Goal: Task Accomplishment & Management: Use online tool/utility

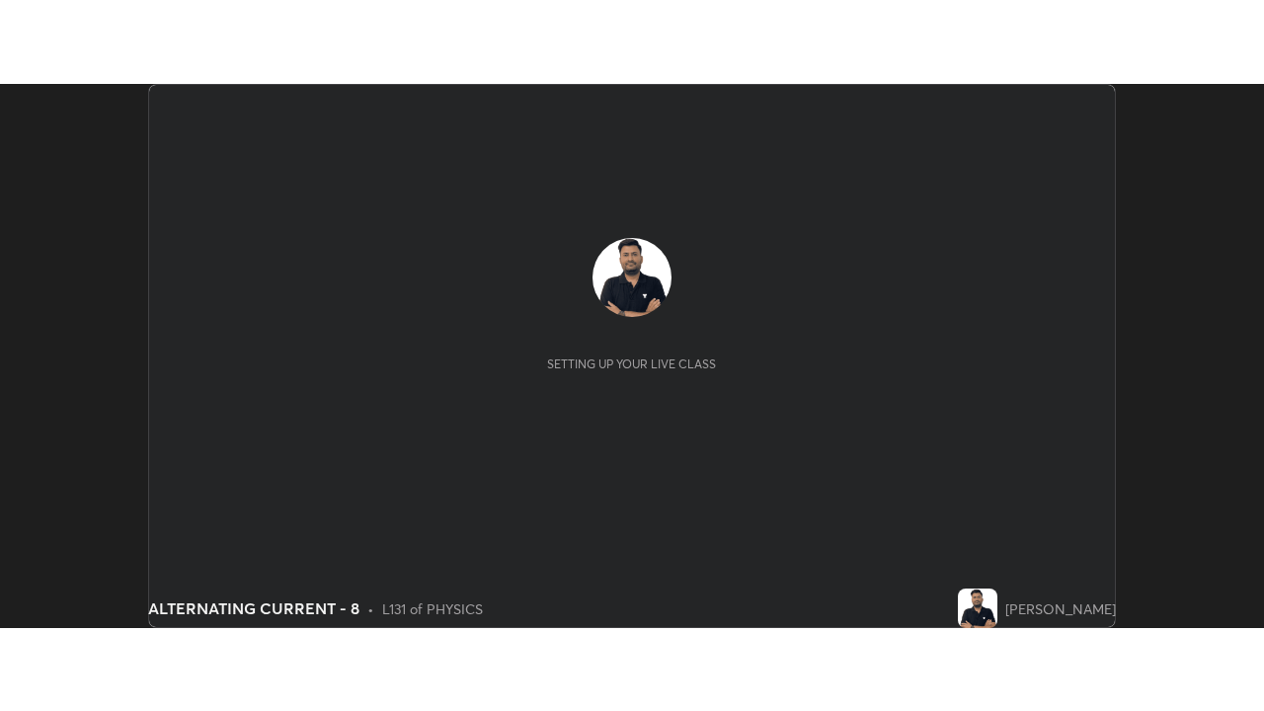
scroll to position [544, 1263]
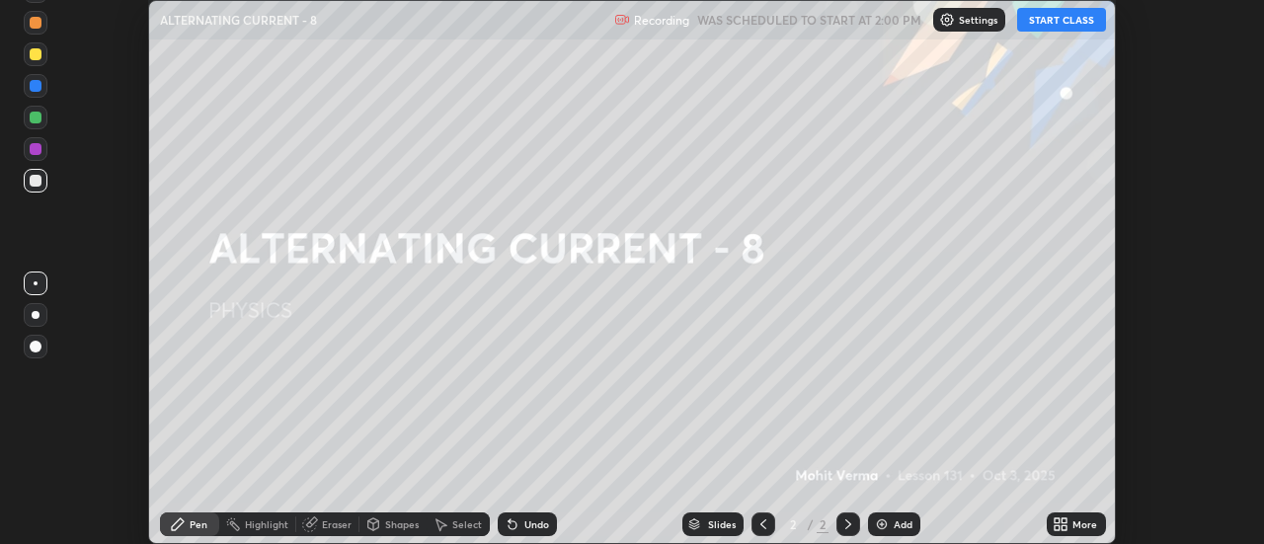
click at [1070, 18] on button "START CLASS" at bounding box center [1061, 20] width 89 height 24
click at [1055, 532] on div "More" at bounding box center [1076, 525] width 59 height 24
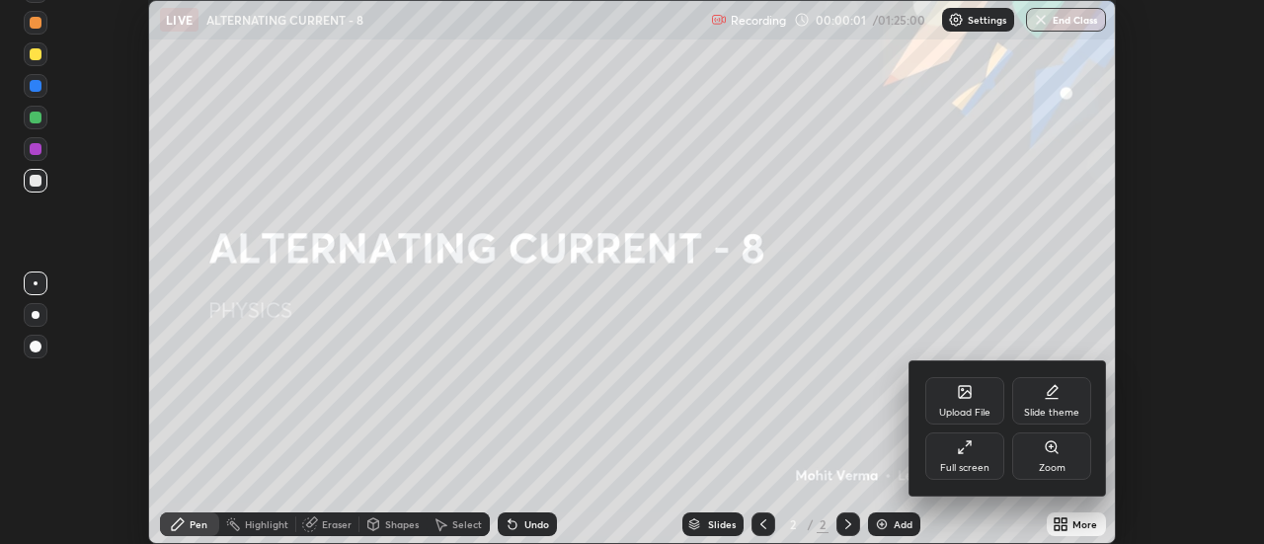
click at [959, 476] on div "Full screen" at bounding box center [964, 456] width 79 height 47
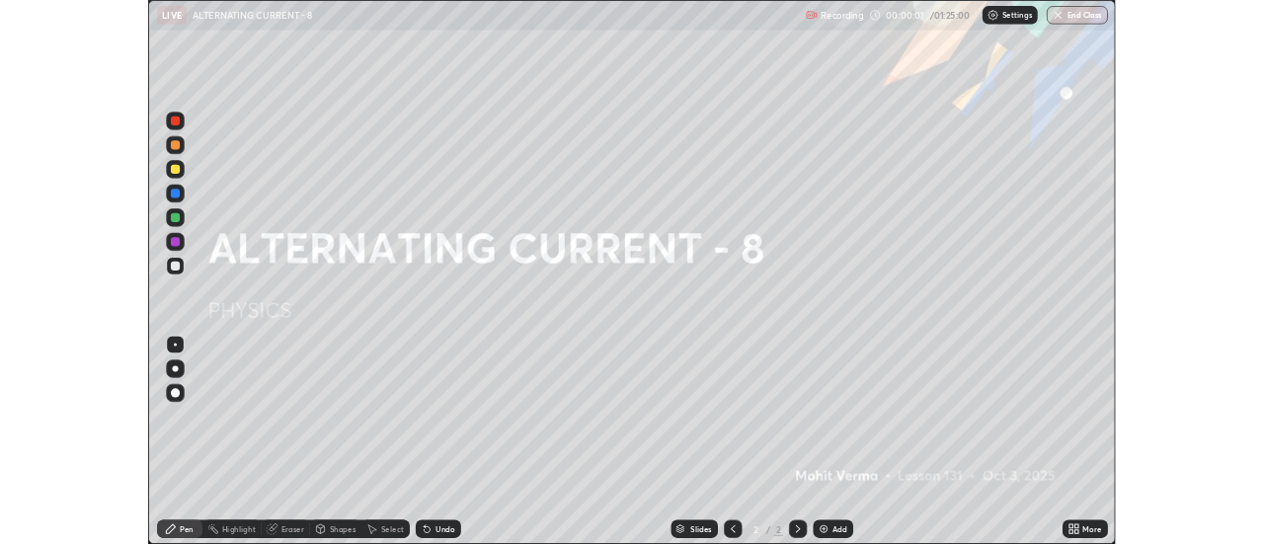
scroll to position [711, 1264]
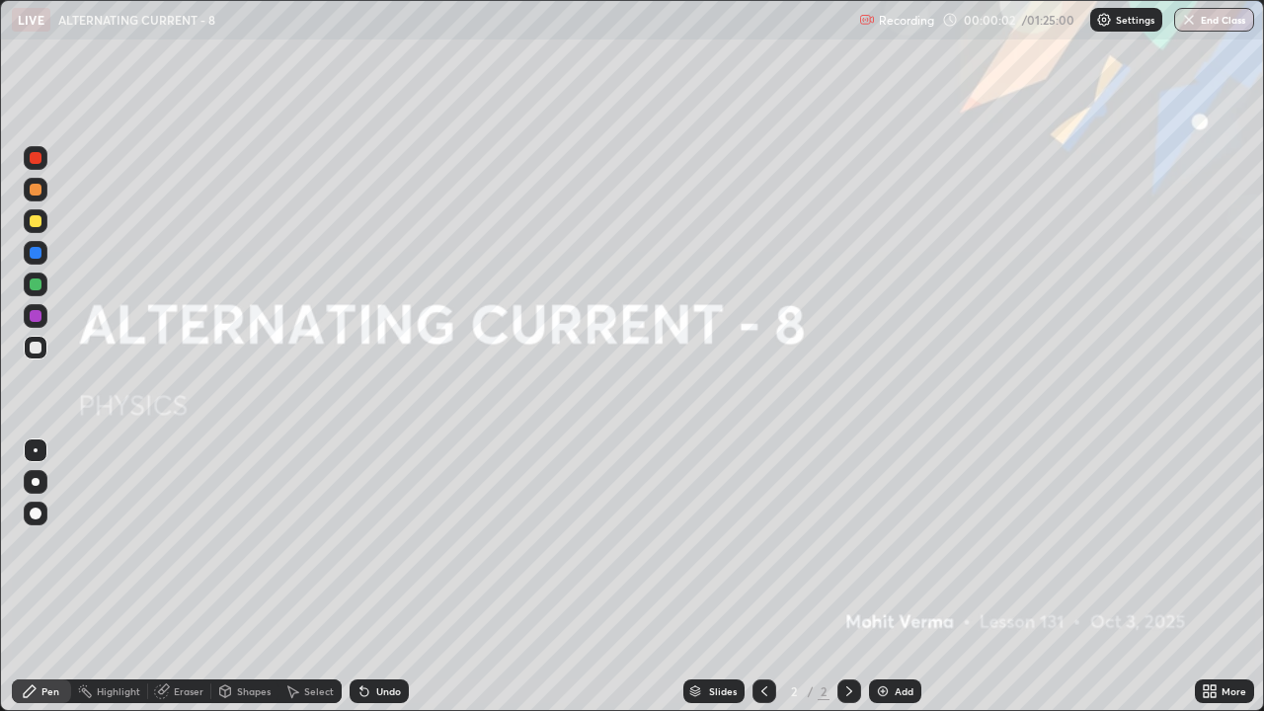
click at [896, 543] on div "Add" at bounding box center [904, 691] width 19 height 10
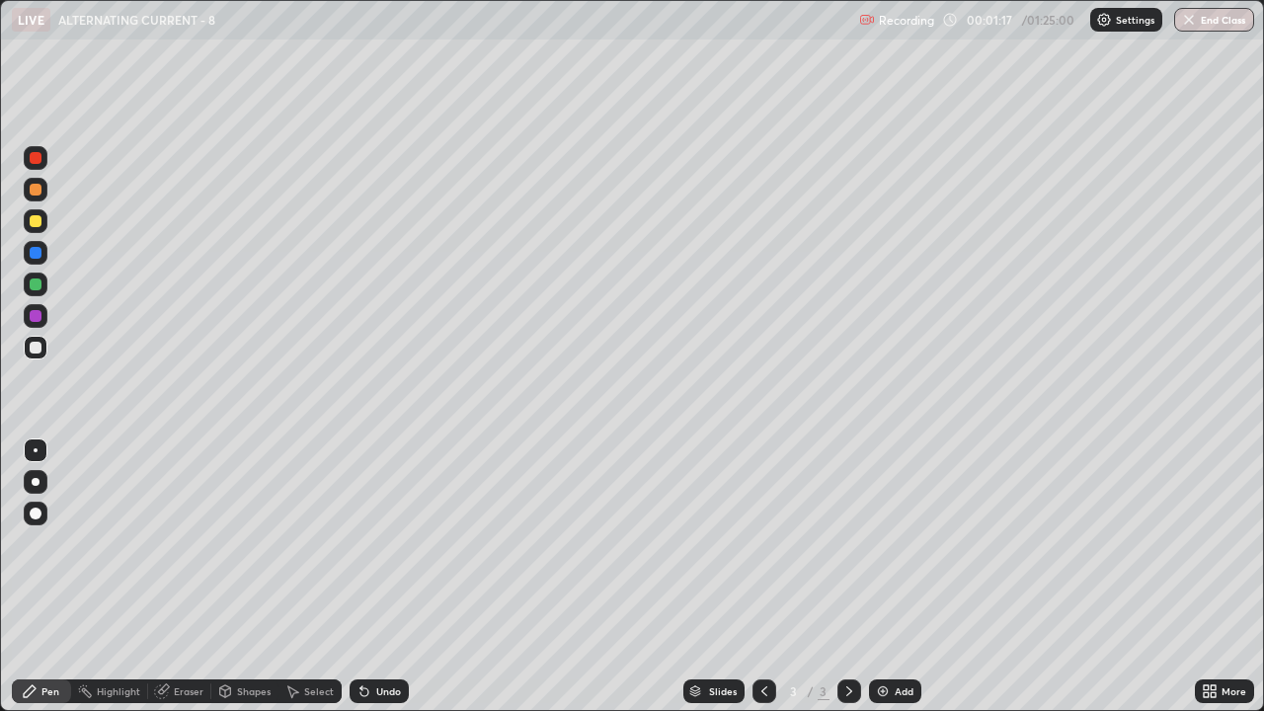
click at [895, 543] on div "Add" at bounding box center [904, 691] width 19 height 10
click at [900, 543] on div "Add" at bounding box center [895, 692] width 52 height 24
click at [389, 543] on div "Undo" at bounding box center [388, 691] width 25 height 10
click at [192, 543] on div "Eraser" at bounding box center [189, 691] width 30 height 10
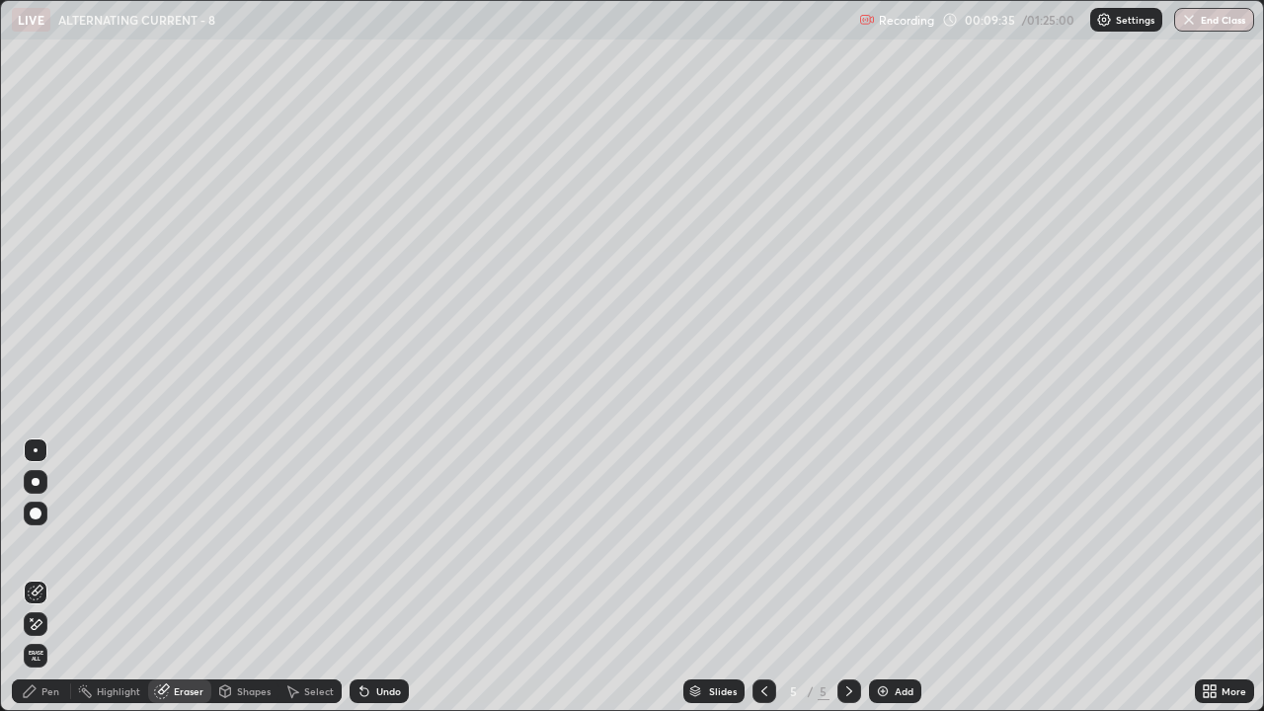
click at [80, 543] on circle at bounding box center [80, 691] width 2 height 2
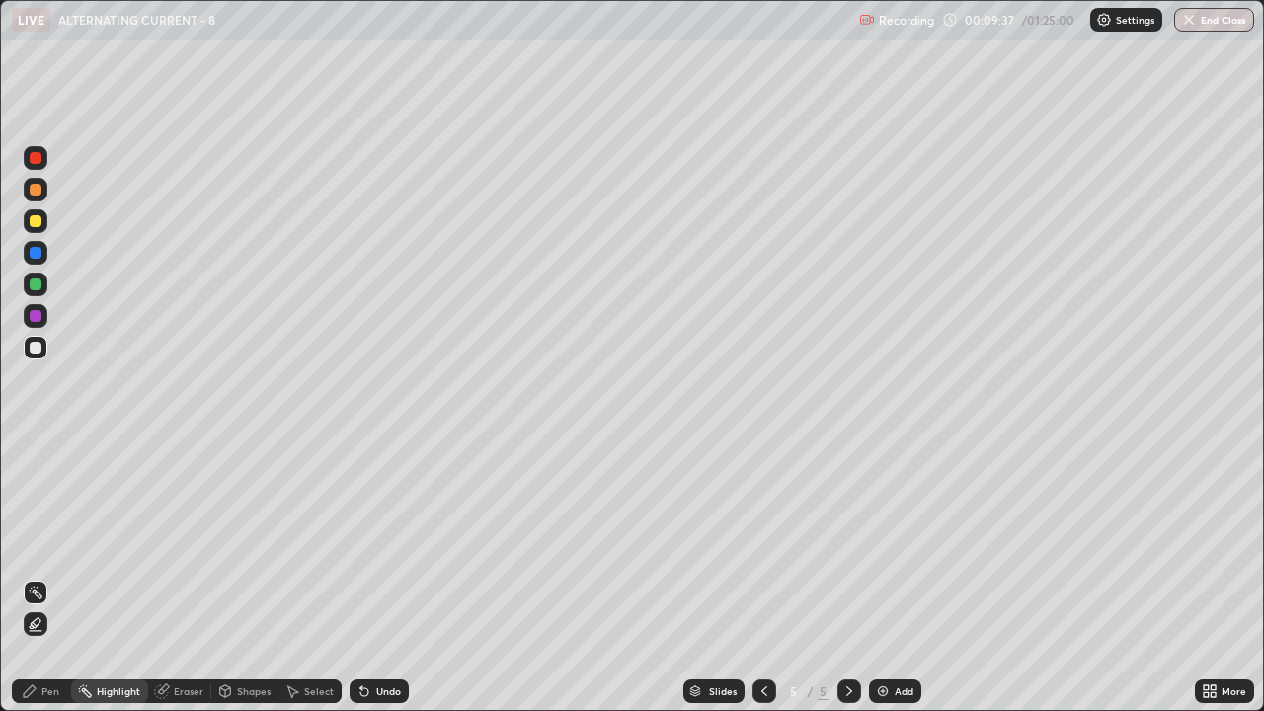
click at [49, 543] on div "Pen" at bounding box center [41, 692] width 59 height 24
click at [901, 543] on div "Add" at bounding box center [904, 691] width 19 height 10
click at [378, 543] on div "Undo" at bounding box center [379, 692] width 59 height 24
click at [382, 543] on div "Undo" at bounding box center [379, 692] width 59 height 24
click at [186, 543] on div "Eraser" at bounding box center [189, 691] width 30 height 10
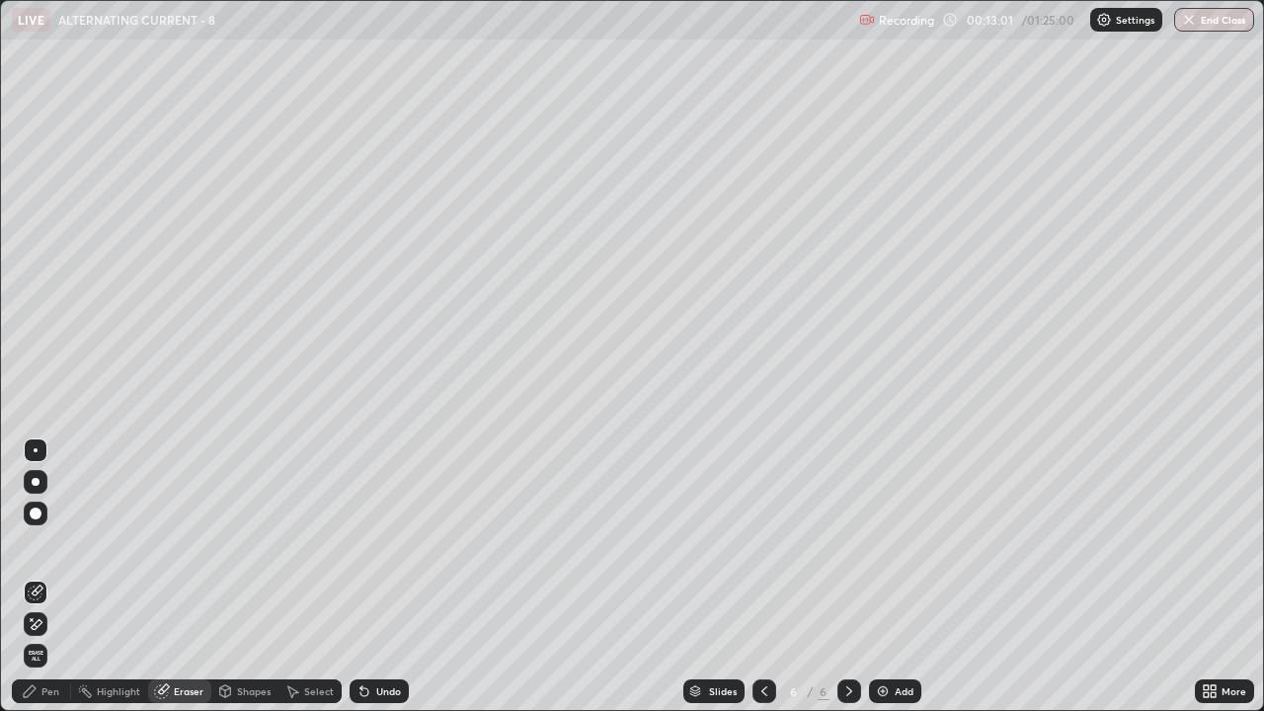
click at [53, 543] on div "Pen" at bounding box center [50, 691] width 18 height 10
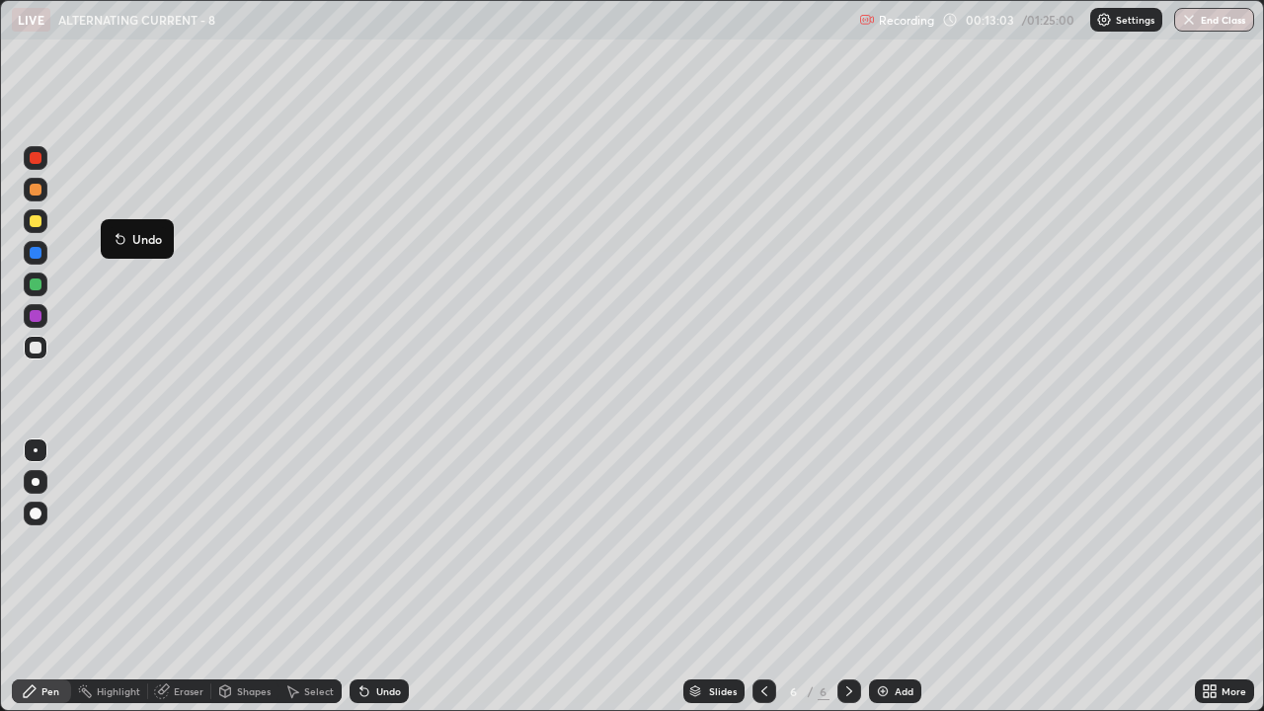
click at [39, 543] on div "Pen" at bounding box center [41, 692] width 59 height 24
click at [388, 543] on div "Undo" at bounding box center [388, 691] width 25 height 10
click at [195, 543] on div "Eraser" at bounding box center [189, 691] width 30 height 10
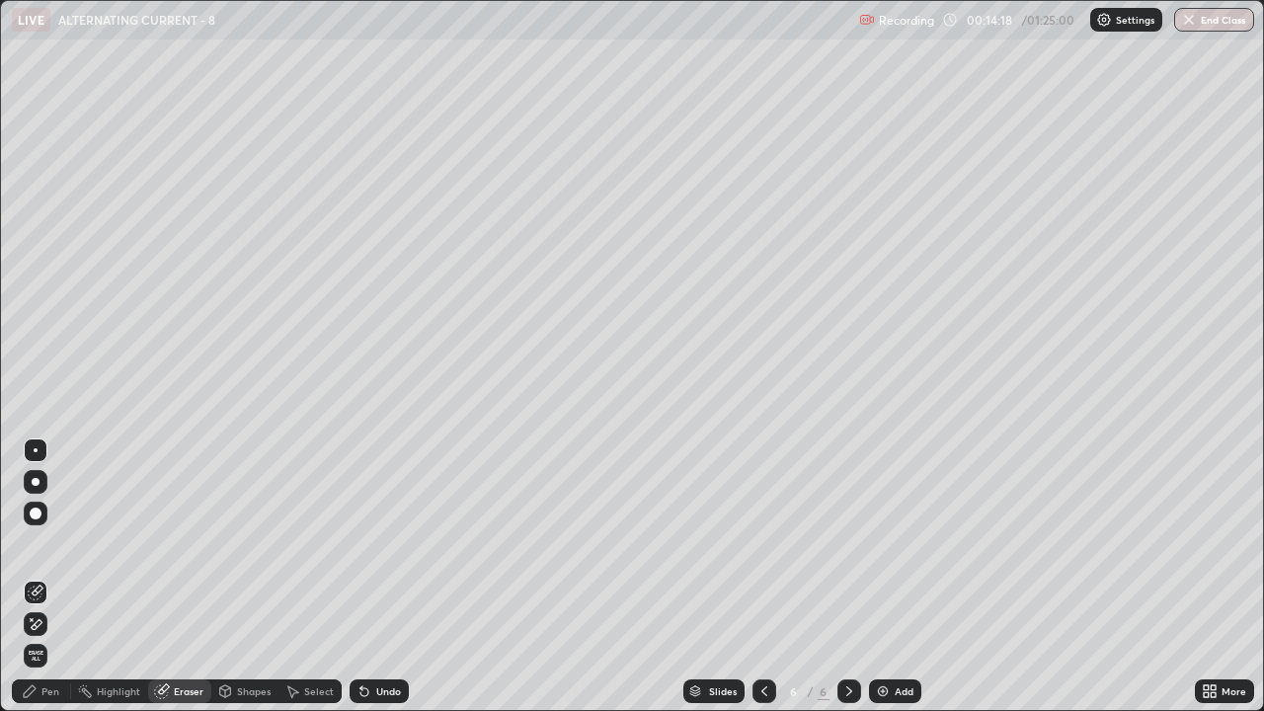
click at [51, 543] on div "Pen" at bounding box center [41, 692] width 59 height 24
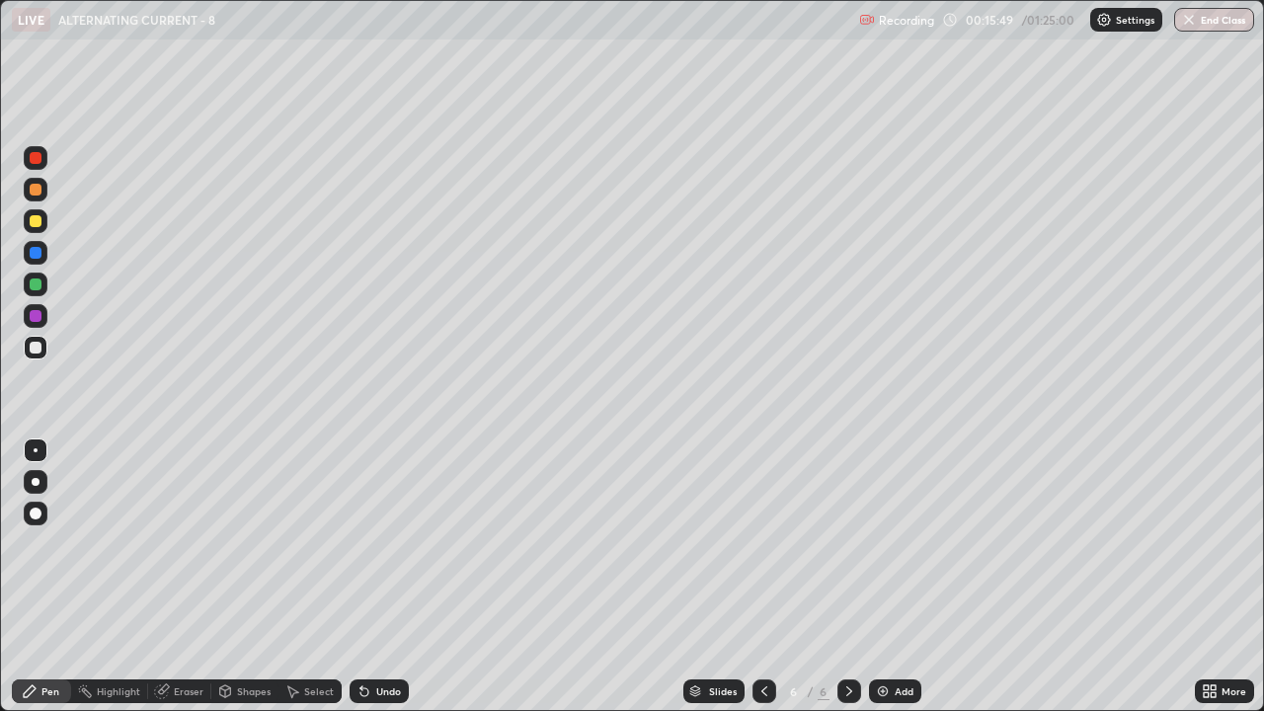
click at [178, 543] on div "Eraser" at bounding box center [189, 691] width 30 height 10
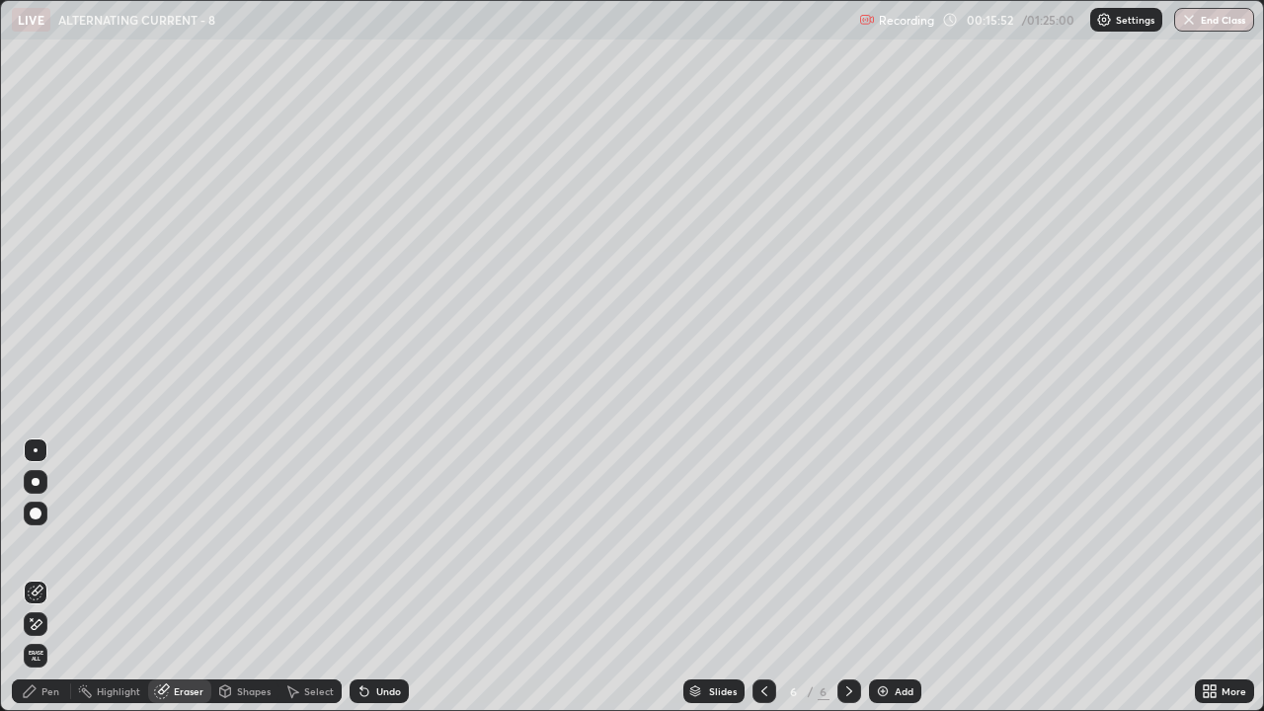
click at [41, 543] on div "Pen" at bounding box center [50, 691] width 18 height 10
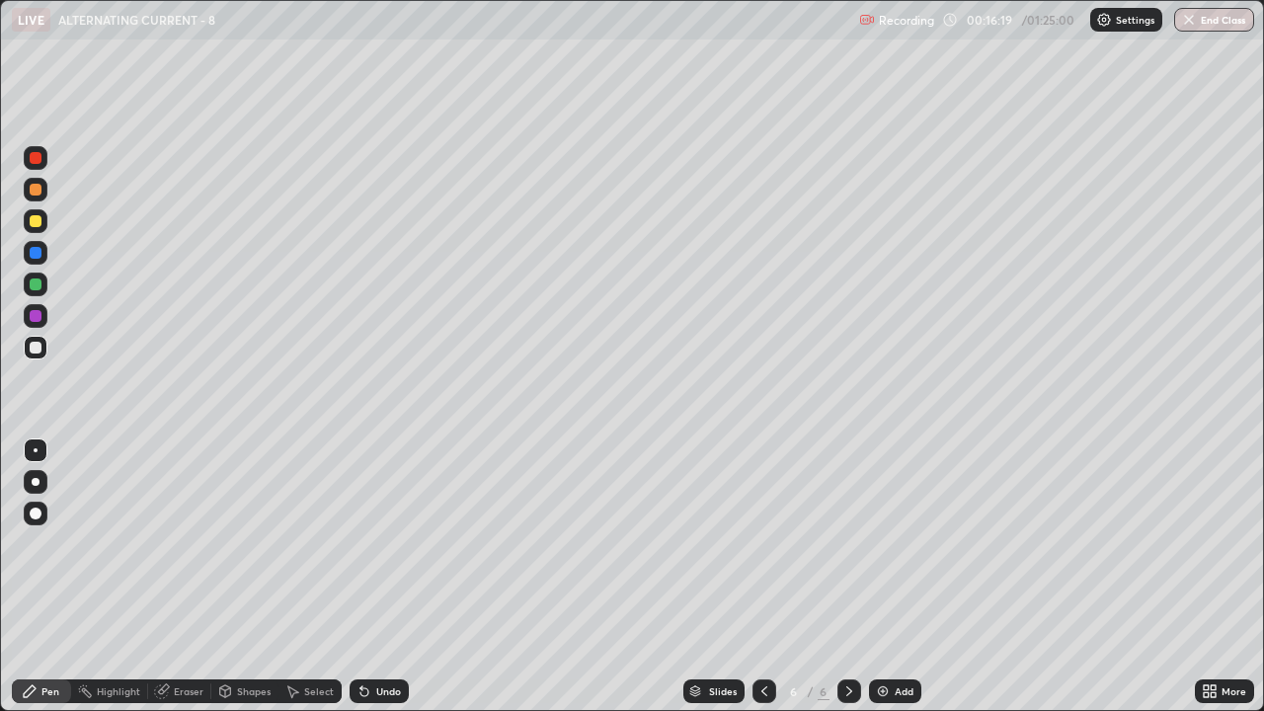
click at [0, 457] on div "Setting up your live class" at bounding box center [632, 355] width 1264 height 711
click at [194, 543] on div "Eraser" at bounding box center [179, 692] width 63 height 24
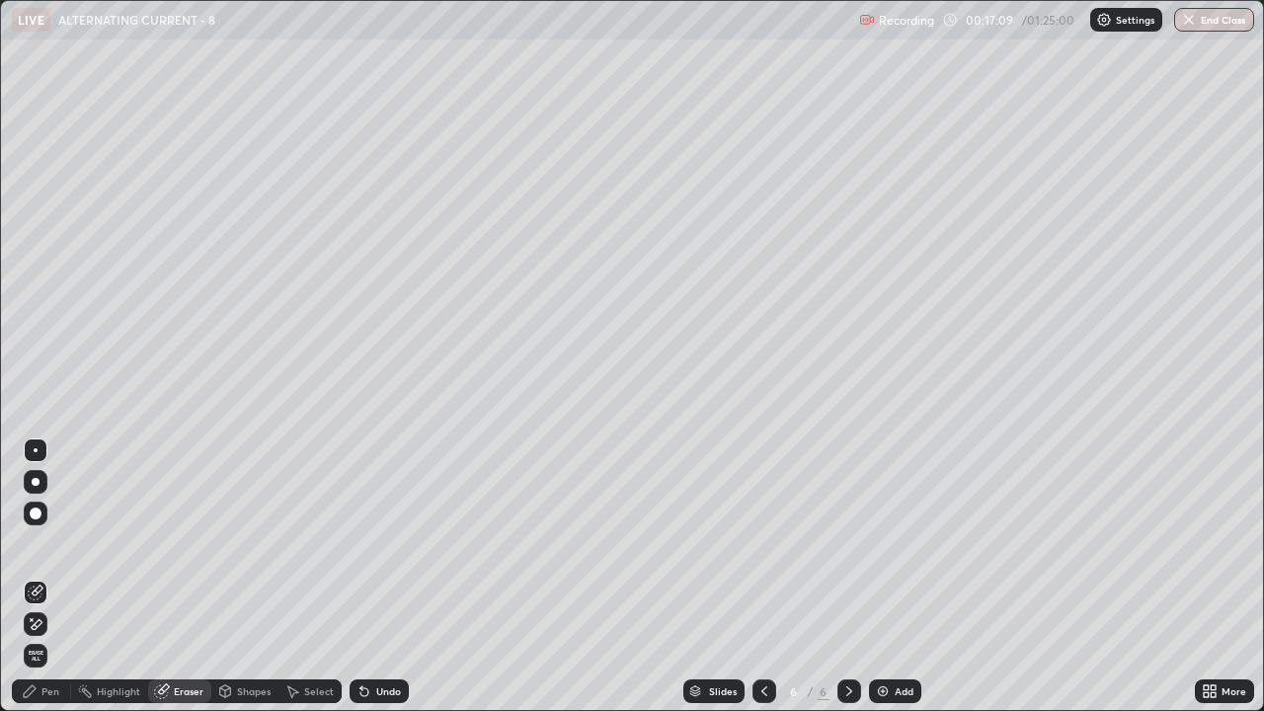
click at [49, 543] on div "Pen" at bounding box center [50, 691] width 18 height 10
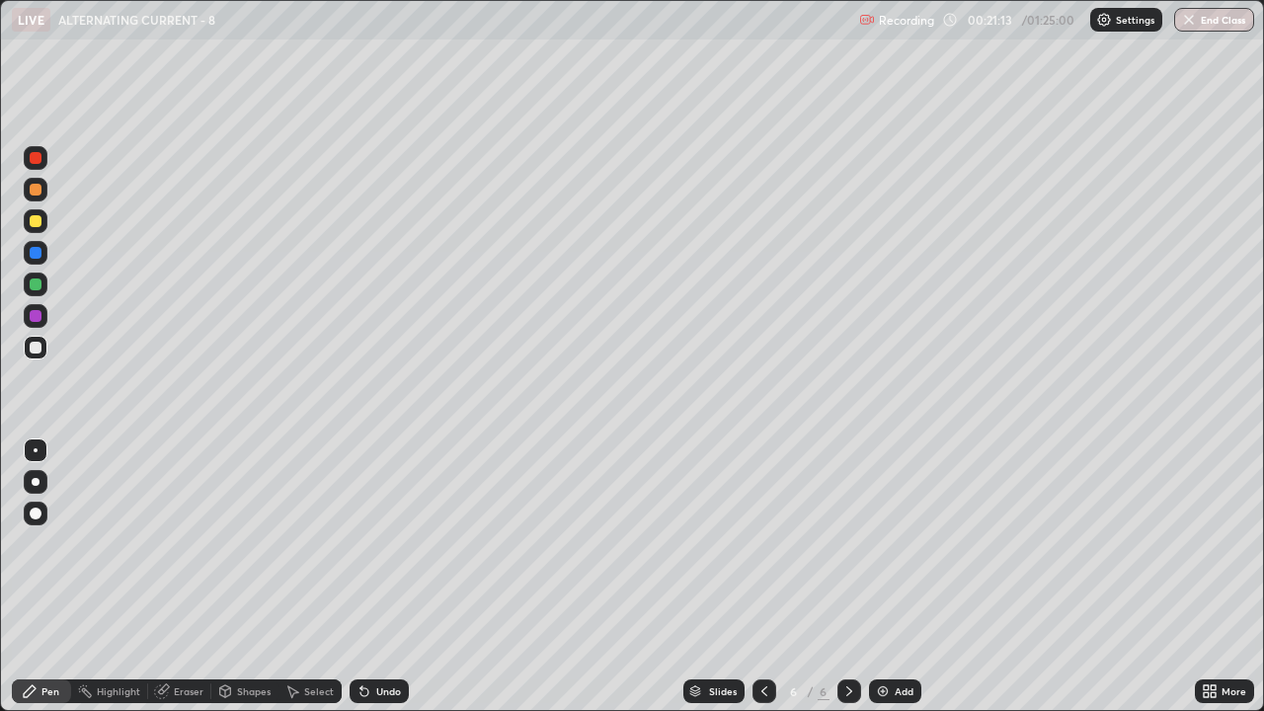
click at [903, 543] on div "Add" at bounding box center [895, 692] width 52 height 24
click at [376, 543] on div "Undo" at bounding box center [388, 691] width 25 height 10
click at [181, 543] on div "Eraser" at bounding box center [189, 691] width 30 height 10
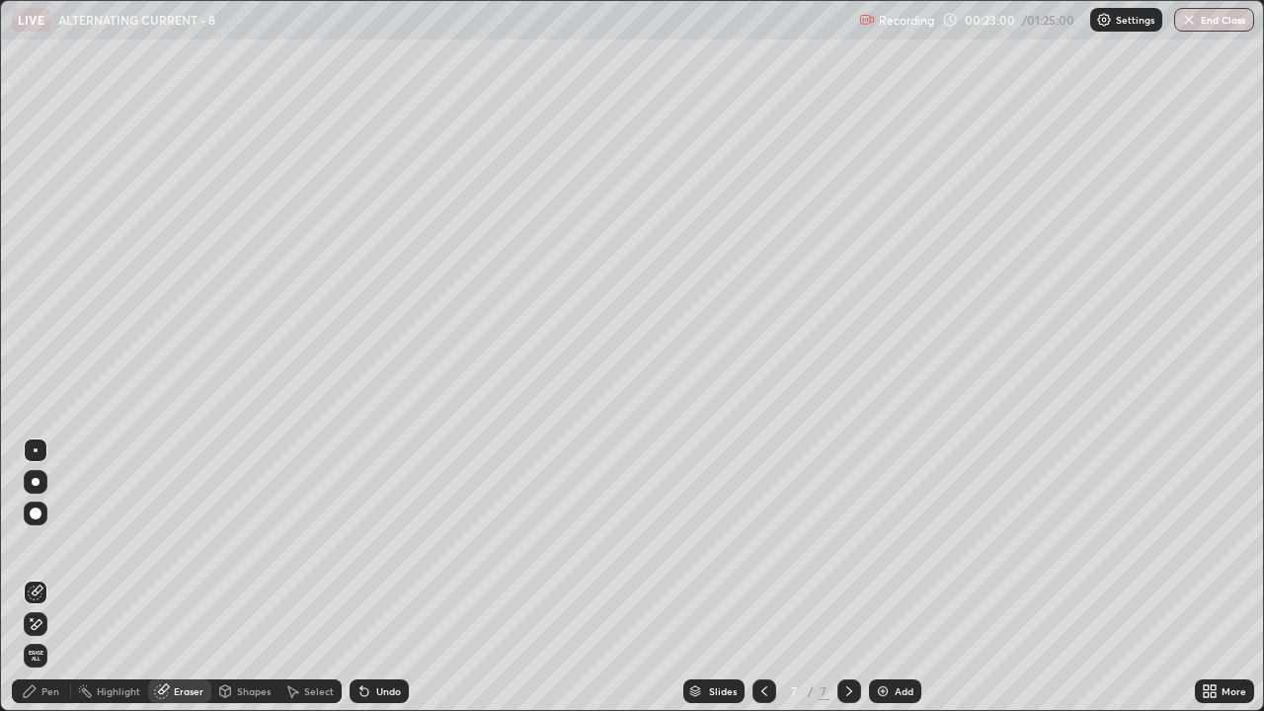
click at [51, 543] on div "Pen" at bounding box center [50, 691] width 18 height 10
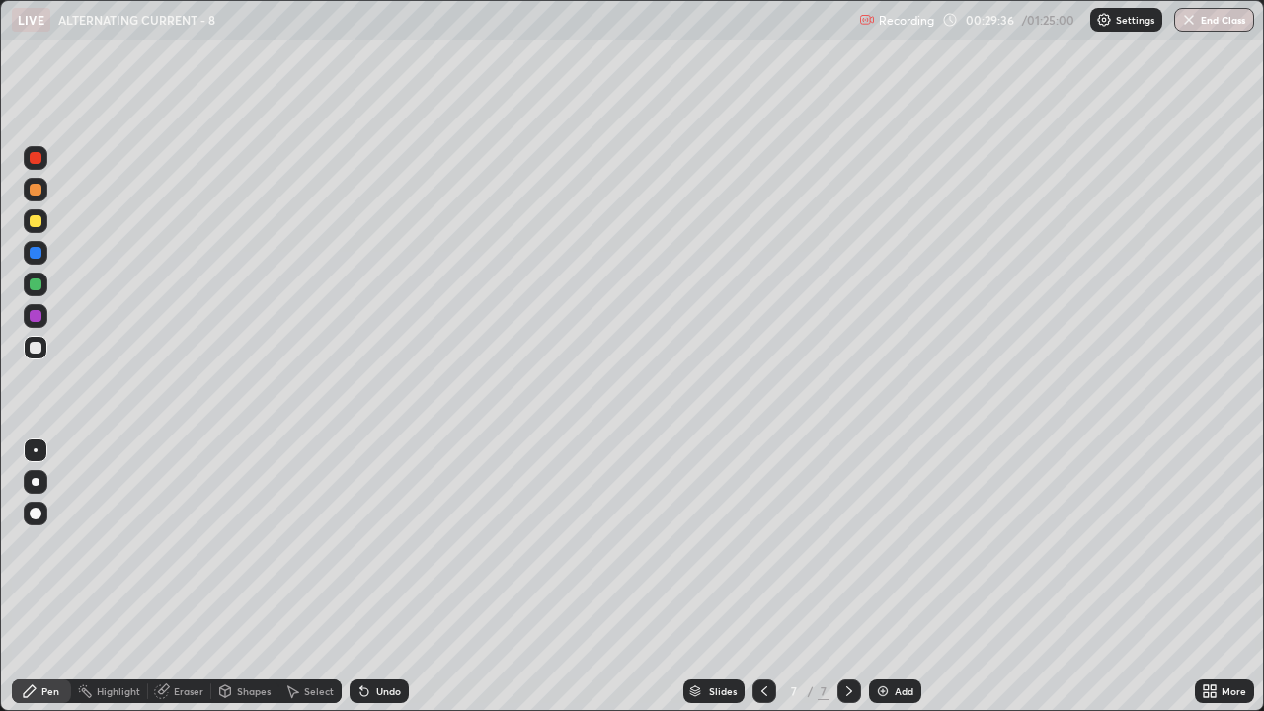
click at [881, 543] on img at bounding box center [883, 691] width 16 height 16
click at [388, 543] on div "Undo" at bounding box center [379, 692] width 59 height 24
click at [387, 543] on div "Undo" at bounding box center [388, 691] width 25 height 10
click at [389, 543] on div "Undo" at bounding box center [388, 691] width 25 height 10
click at [386, 543] on div "Undo" at bounding box center [388, 691] width 25 height 10
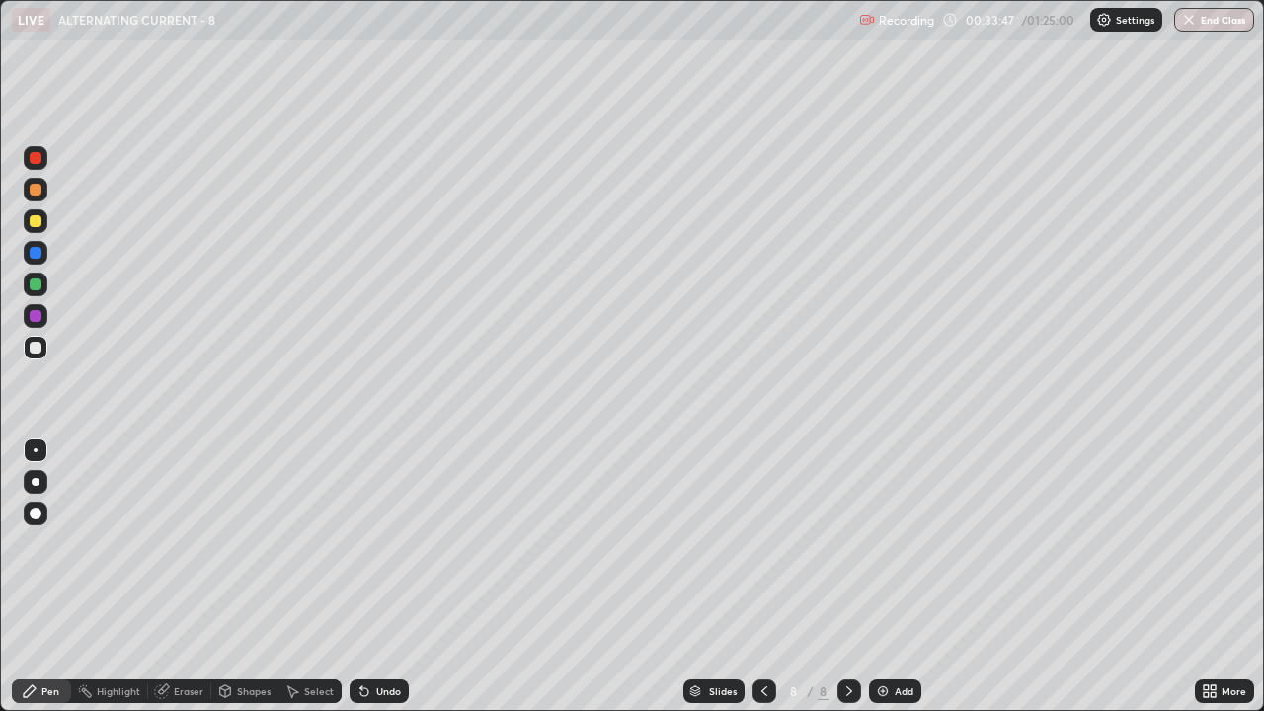
click at [391, 543] on div "Undo" at bounding box center [388, 691] width 25 height 10
click at [395, 543] on div "Undo" at bounding box center [388, 691] width 25 height 10
click at [396, 543] on div "Undo" at bounding box center [388, 691] width 25 height 10
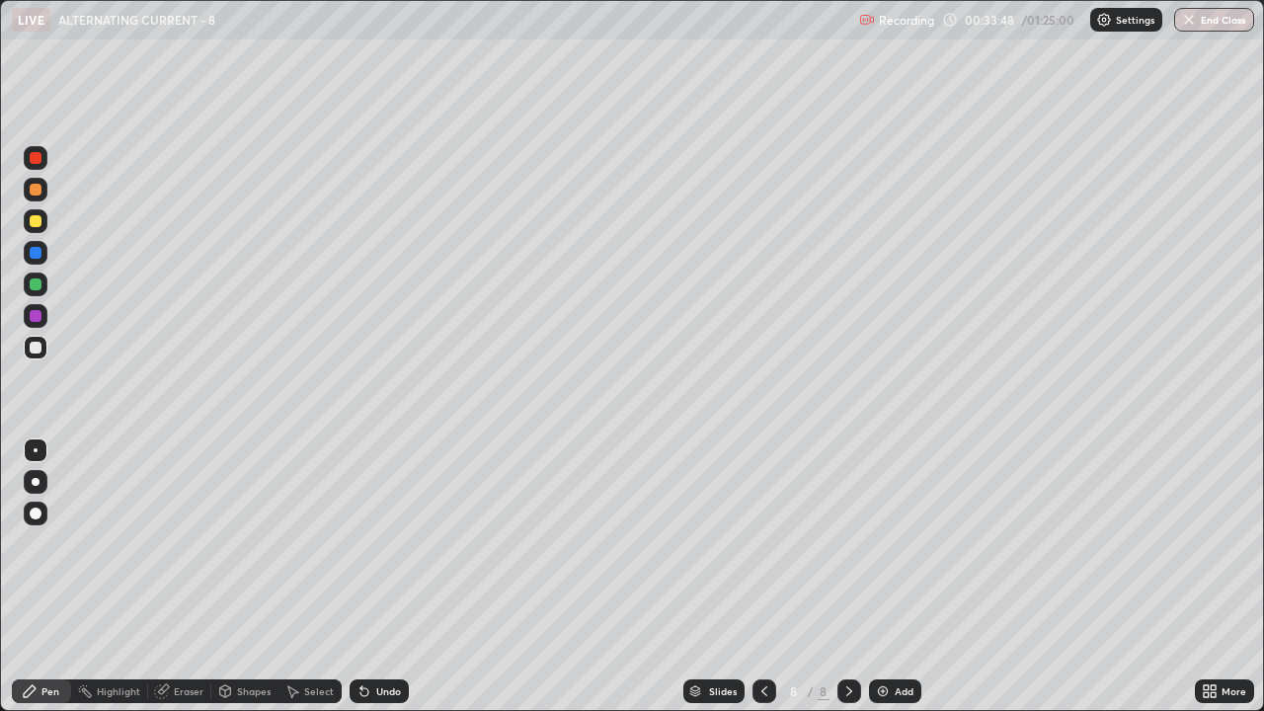
click at [394, 543] on div "Undo" at bounding box center [388, 691] width 25 height 10
click at [394, 543] on div "Undo" at bounding box center [379, 692] width 59 height 24
click at [384, 543] on div "Undo" at bounding box center [379, 692] width 59 height 24
click at [382, 543] on div "Undo" at bounding box center [388, 691] width 25 height 10
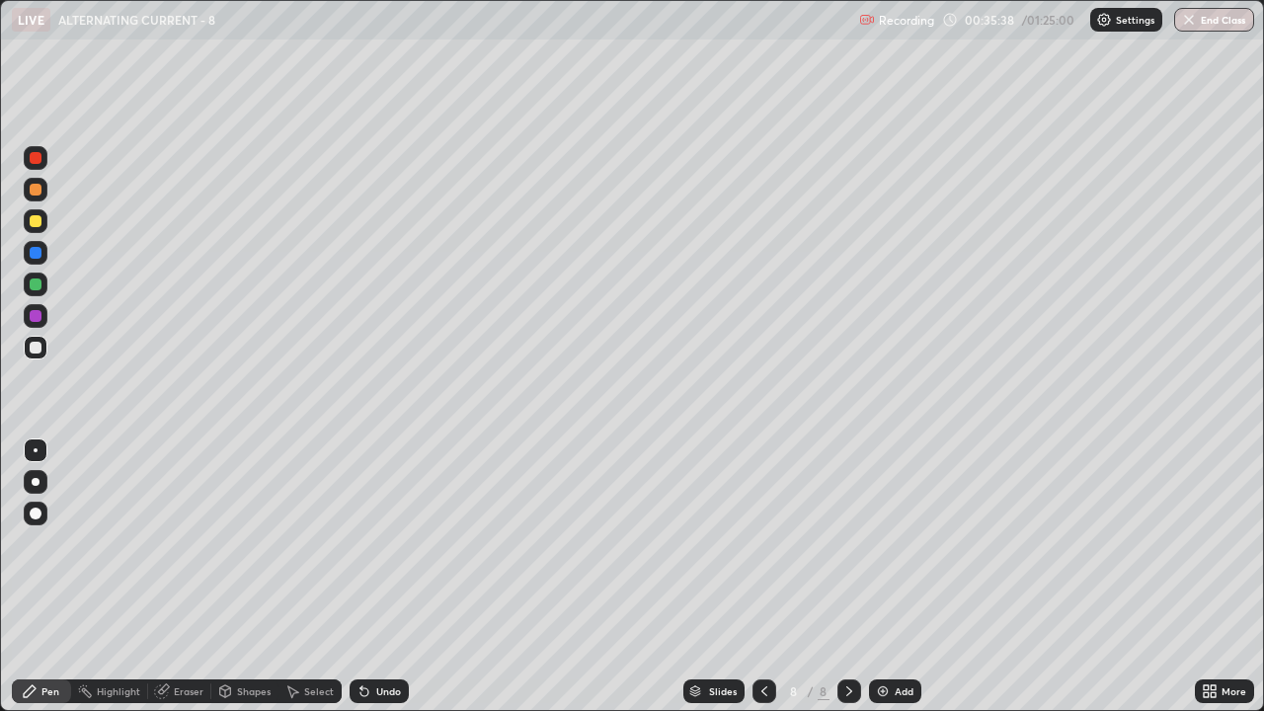
click at [895, 543] on div "Add" at bounding box center [904, 691] width 19 height 10
click at [196, 543] on div "Eraser" at bounding box center [189, 691] width 30 height 10
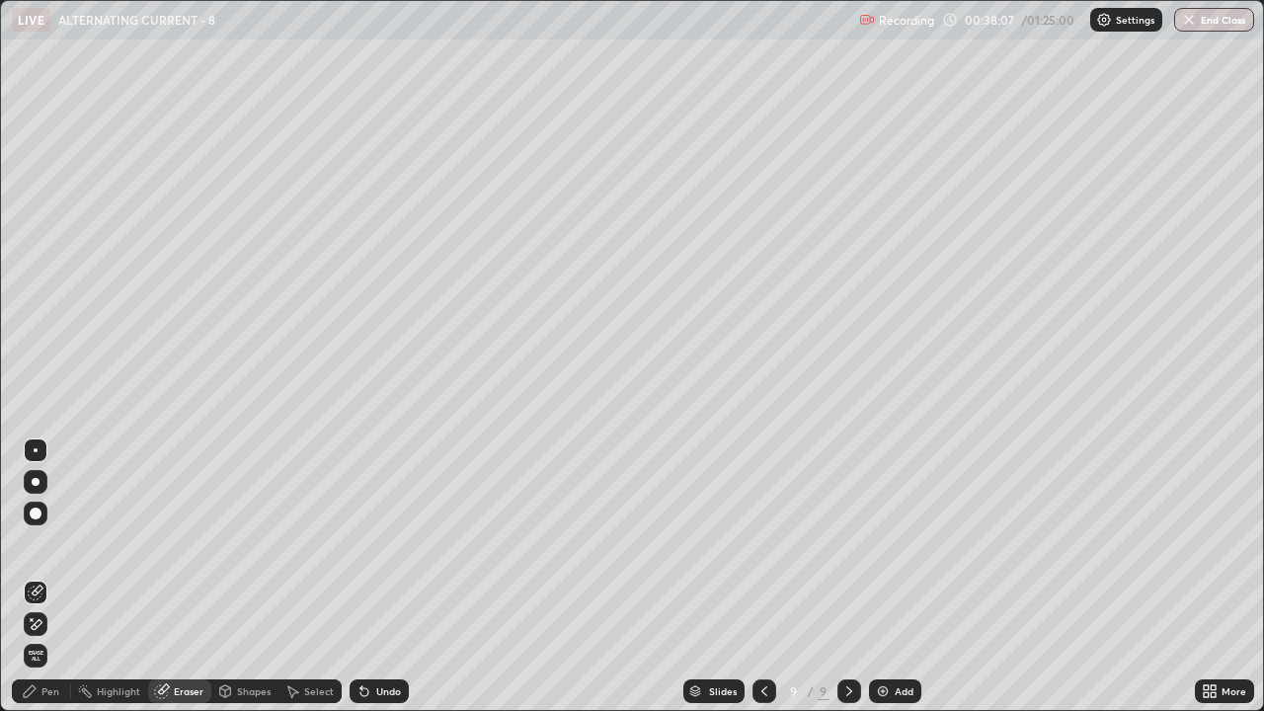
click at [32, 543] on span "Erase all" at bounding box center [36, 656] width 22 height 12
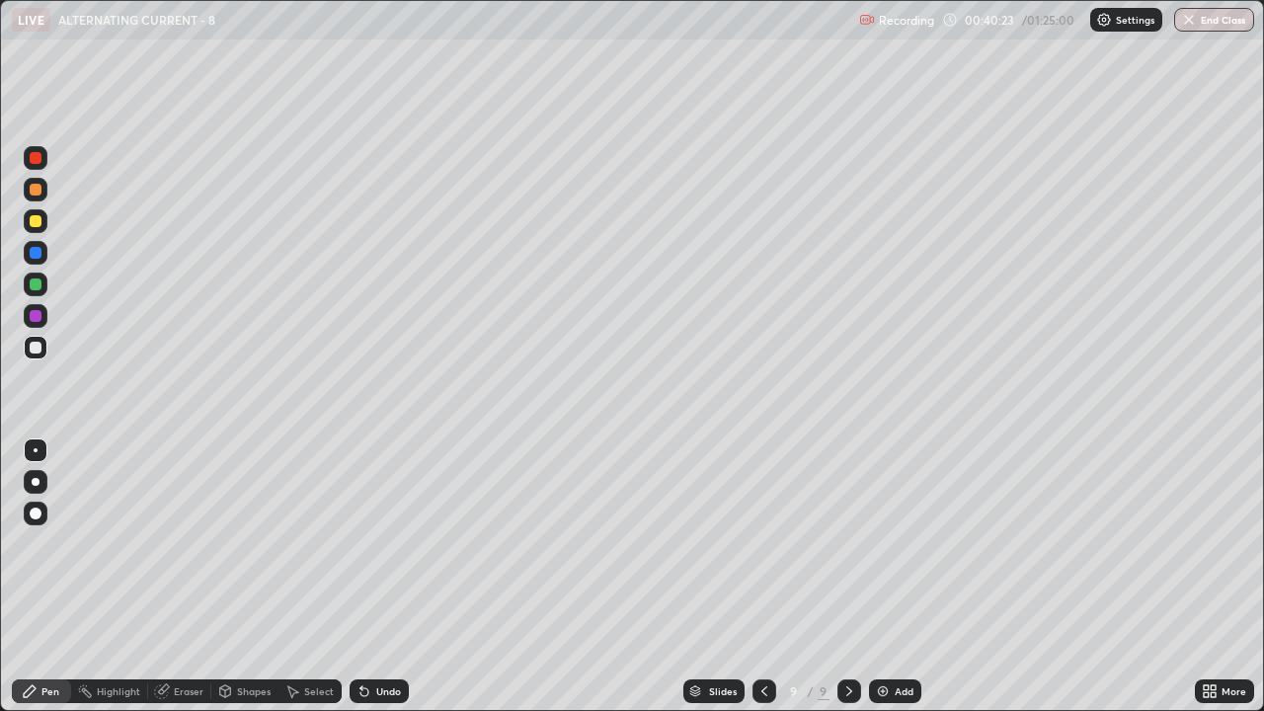
click at [392, 543] on div "Undo" at bounding box center [388, 691] width 25 height 10
click at [189, 543] on div "Eraser" at bounding box center [189, 691] width 30 height 10
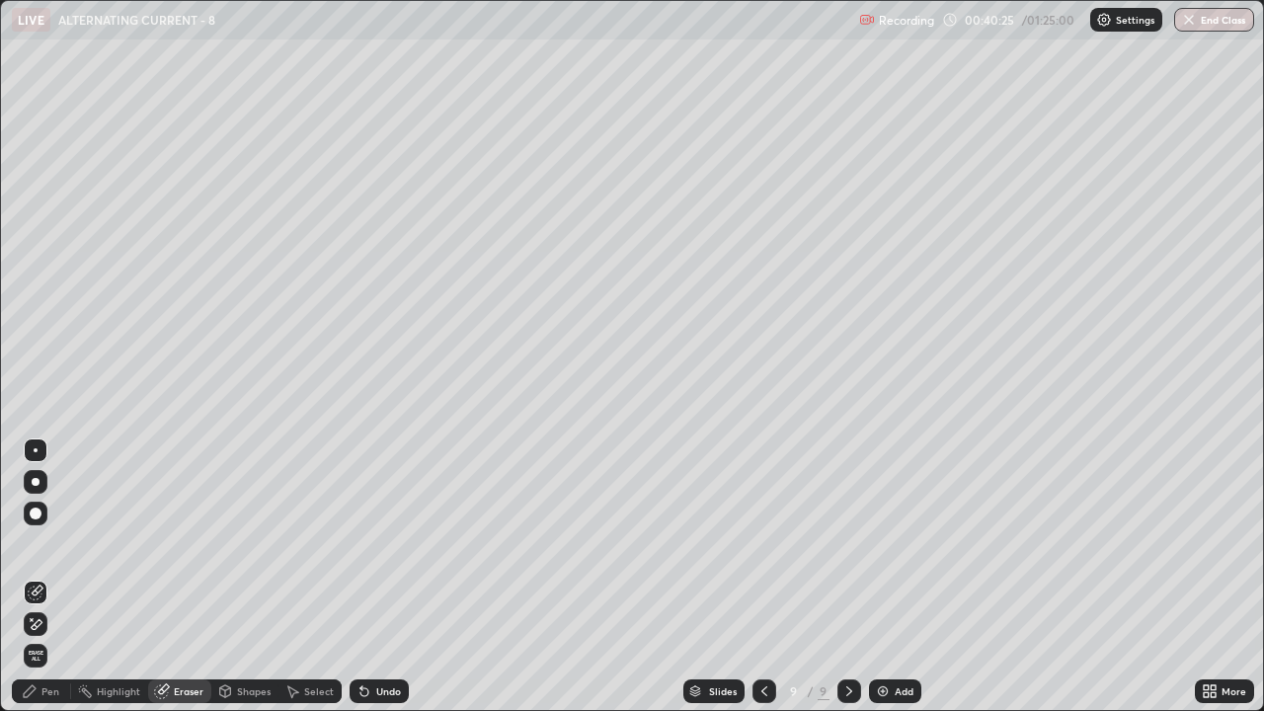
click at [36, 543] on span "Erase all" at bounding box center [36, 656] width 22 height 12
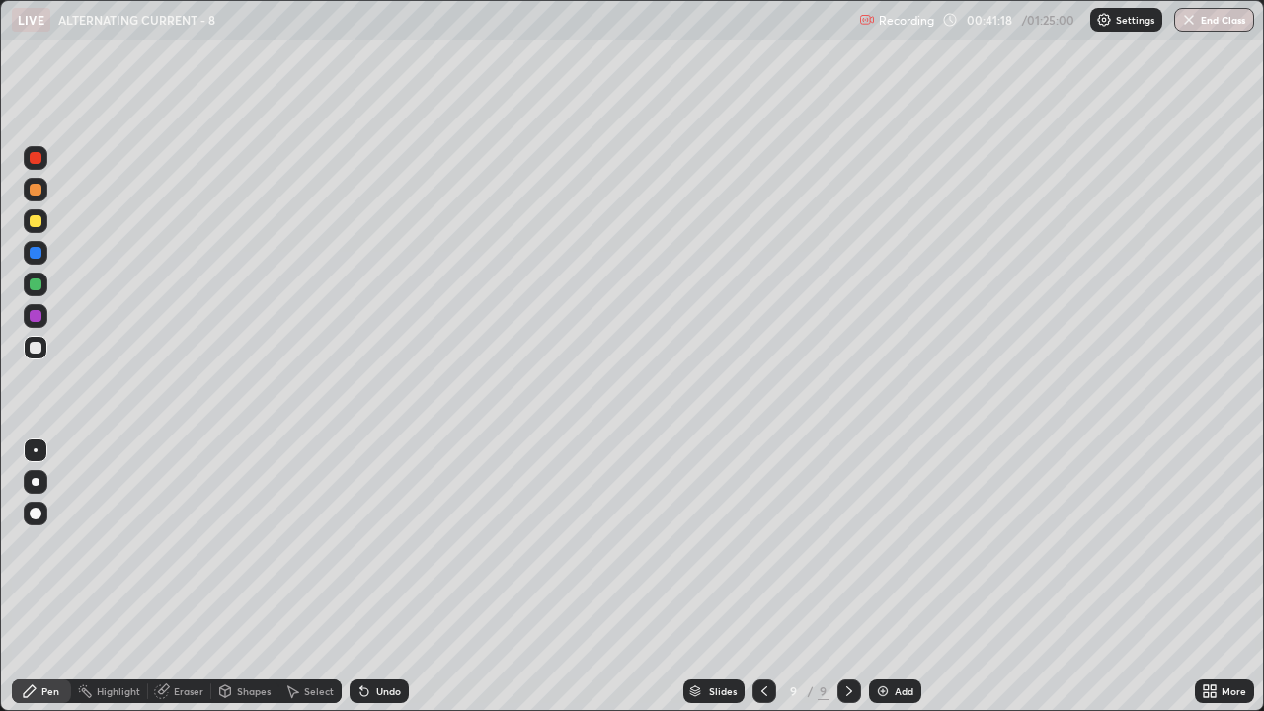
click at [193, 543] on div "Eraser" at bounding box center [179, 692] width 63 height 24
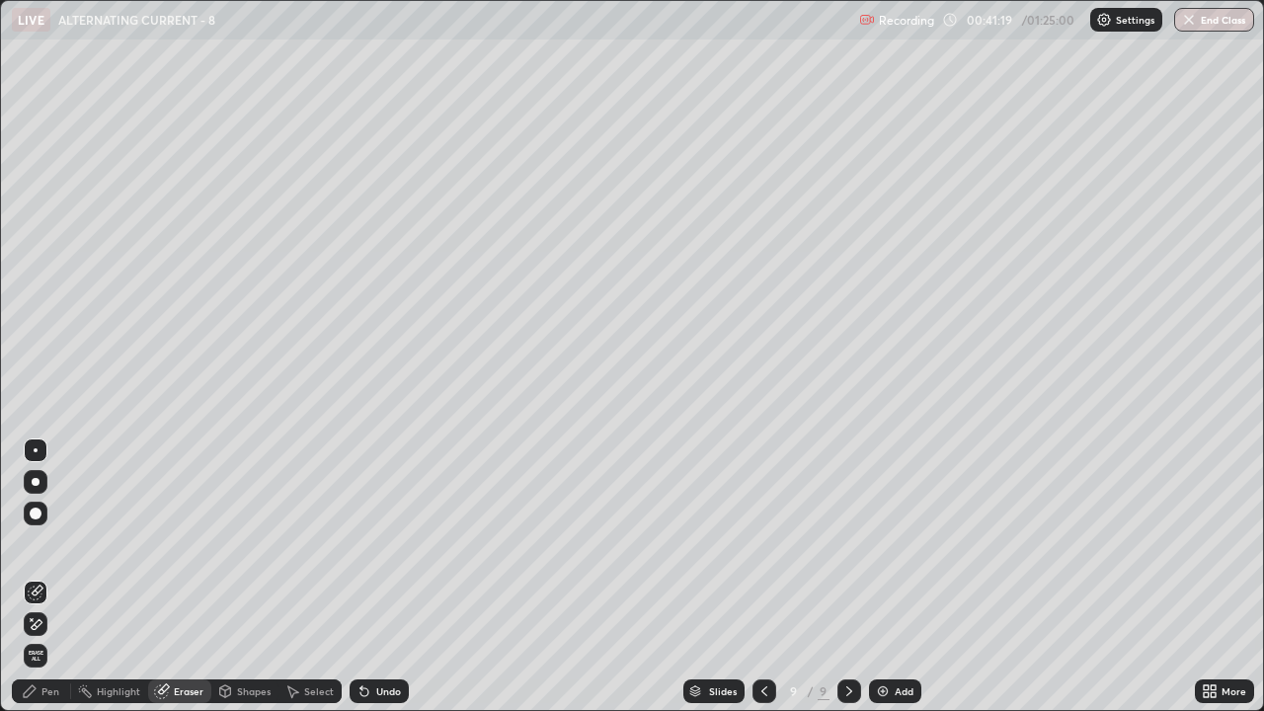
click at [36, 543] on span "Erase all" at bounding box center [36, 656] width 22 height 12
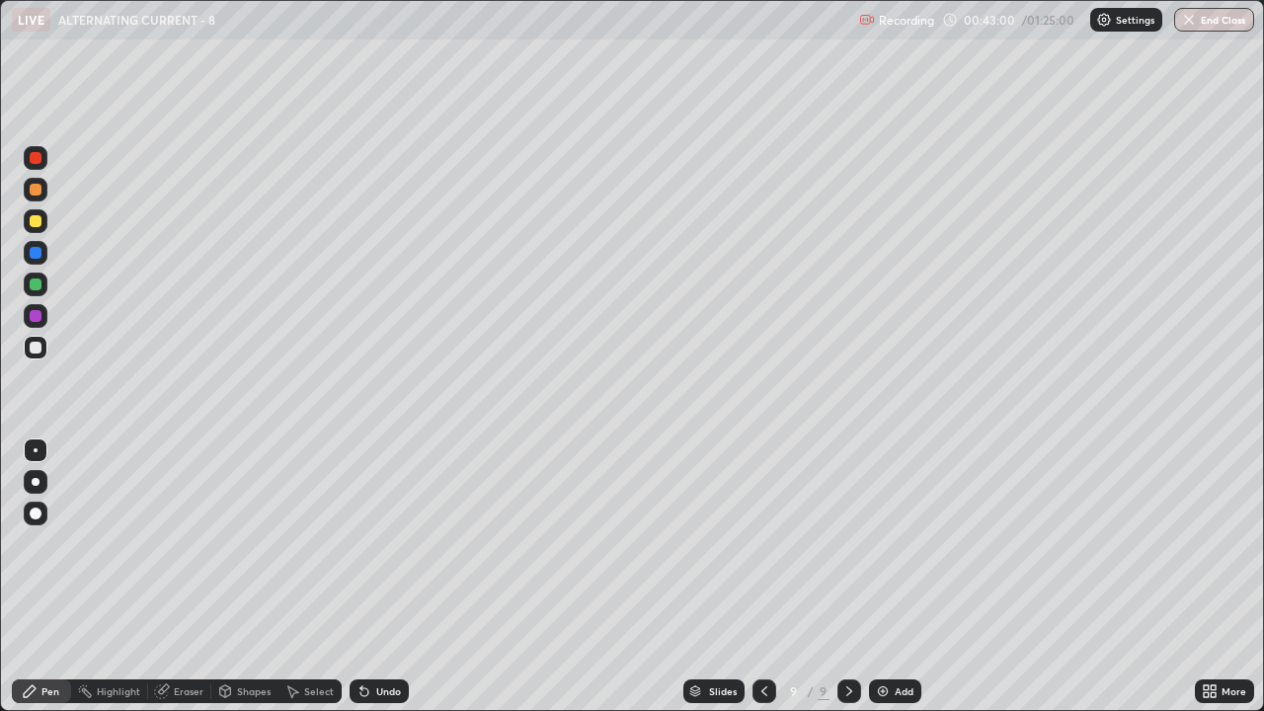
click at [183, 543] on div "Eraser" at bounding box center [179, 692] width 63 height 24
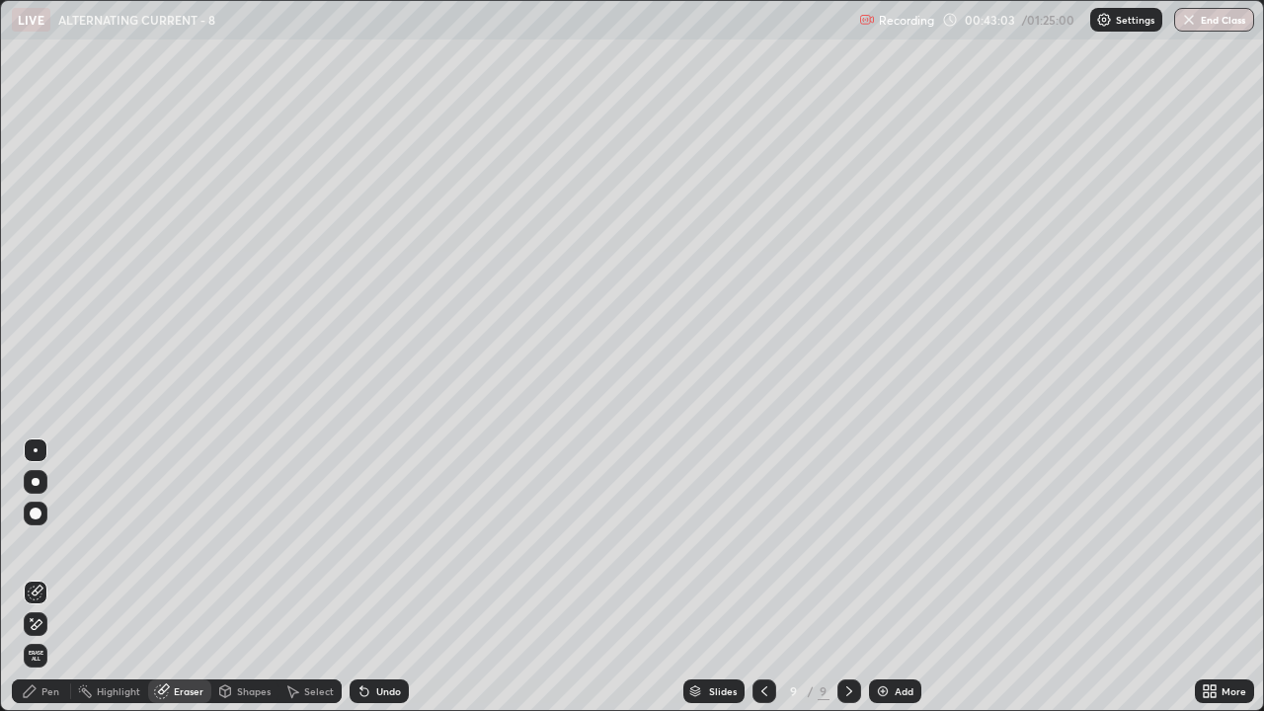
click at [21, 391] on div "Erase all" at bounding box center [35, 356] width 47 height 632
click at [48, 543] on div "Pen" at bounding box center [50, 691] width 18 height 10
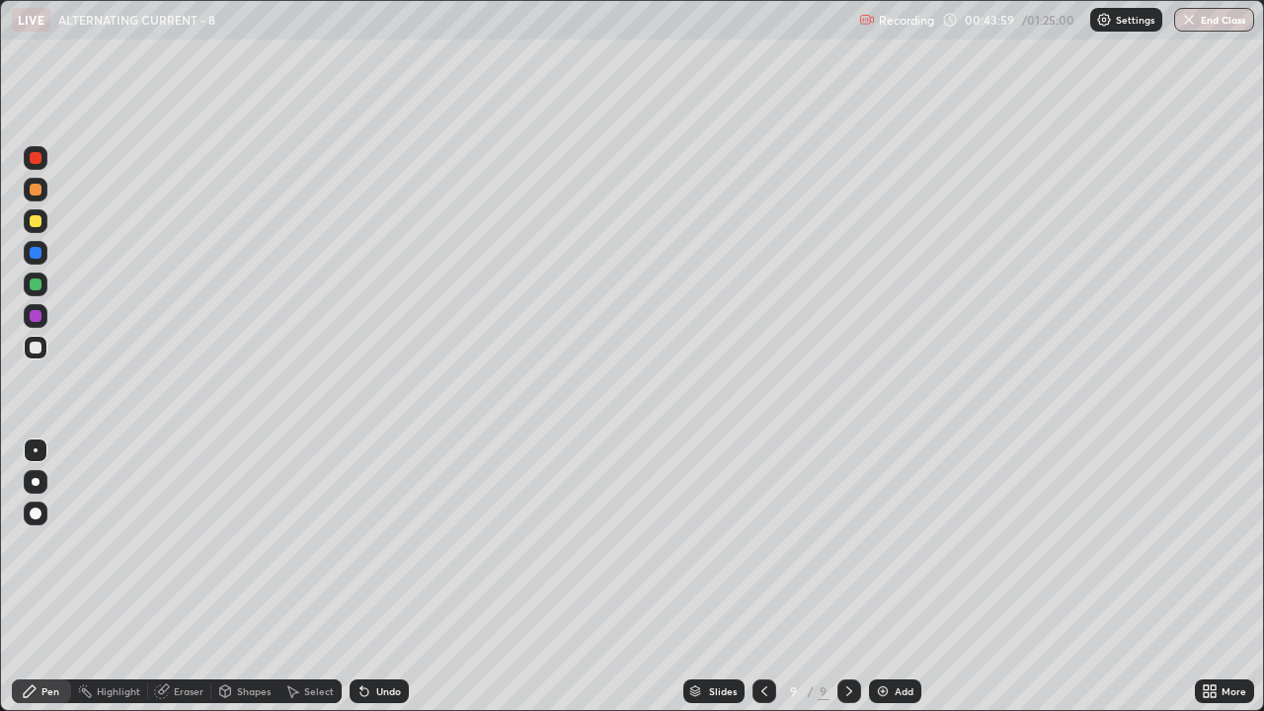
click at [384, 543] on div "Undo" at bounding box center [388, 691] width 25 height 10
click at [387, 543] on div "Undo" at bounding box center [388, 691] width 25 height 10
click at [388, 543] on div "Undo" at bounding box center [379, 692] width 59 height 24
click at [384, 543] on div "Undo" at bounding box center [379, 692] width 59 height 24
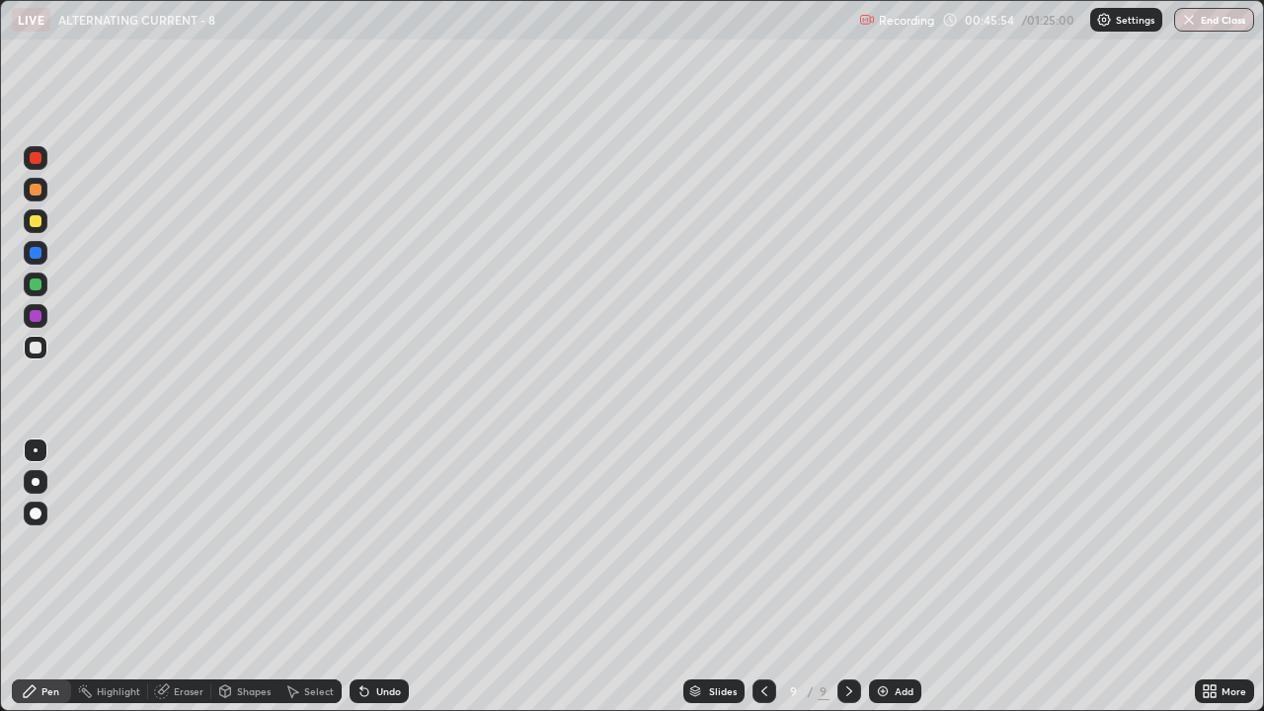
click at [767, 543] on icon at bounding box center [765, 691] width 16 height 16
click at [764, 543] on icon at bounding box center [765, 691] width 16 height 16
click at [847, 543] on icon at bounding box center [850, 691] width 16 height 16
click at [851, 543] on div at bounding box center [850, 692] width 24 height 40
click at [765, 543] on icon at bounding box center [765, 691] width 16 height 16
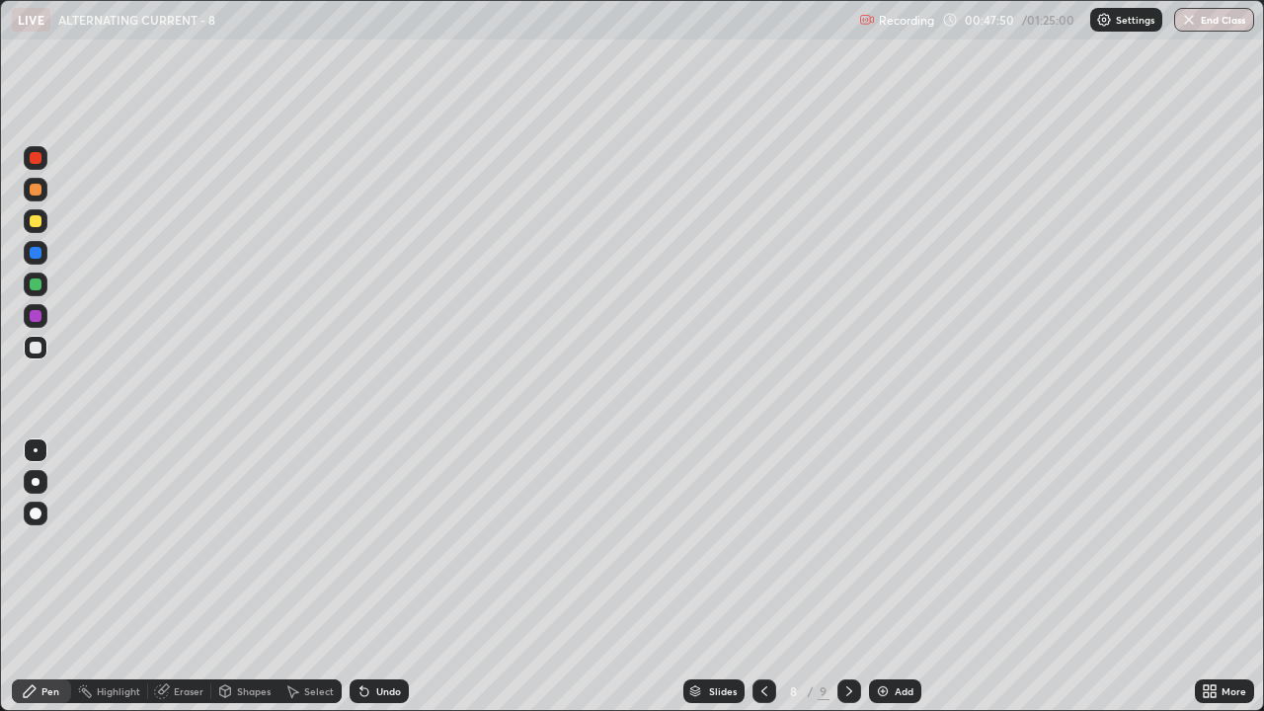
click at [849, 543] on icon at bounding box center [849, 691] width 6 height 10
click at [968, 543] on div "Slides 9 / 9 Add" at bounding box center [802, 692] width 786 height 40
click at [898, 543] on div "Add" at bounding box center [904, 691] width 19 height 10
click at [387, 543] on div "Undo" at bounding box center [388, 691] width 25 height 10
click at [891, 543] on div "Add" at bounding box center [895, 692] width 52 height 24
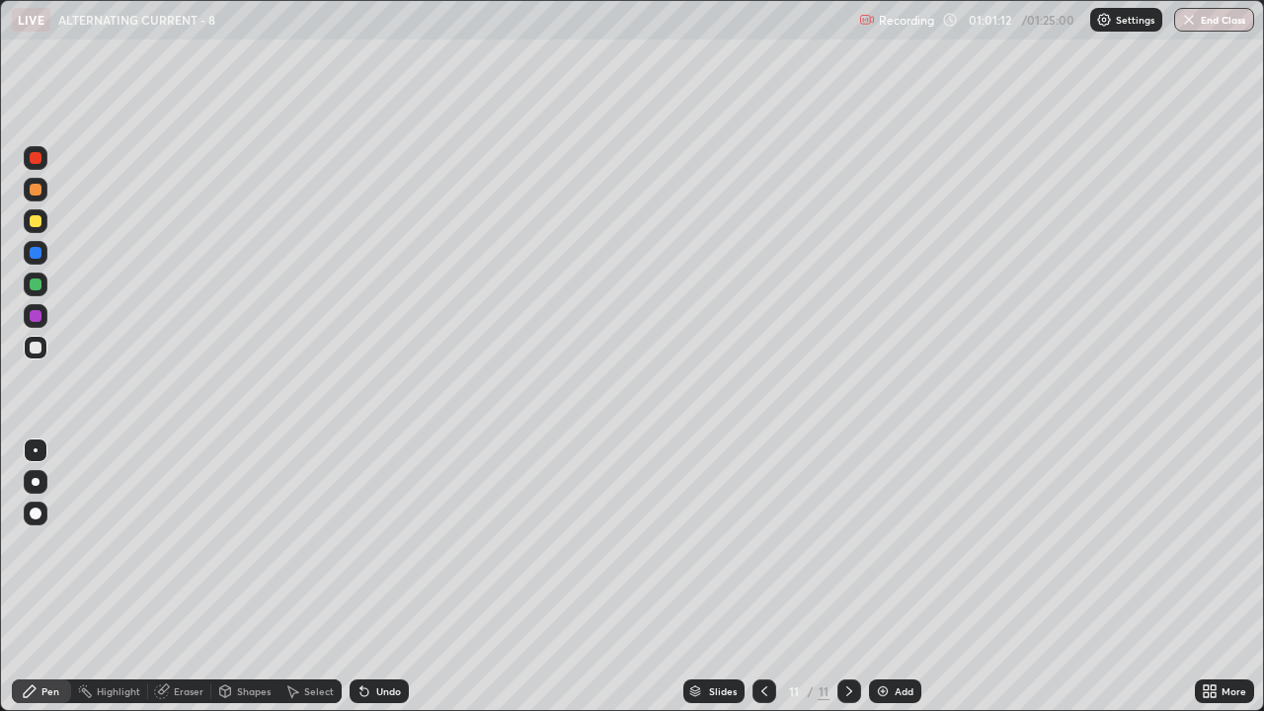
click at [902, 543] on div "Add" at bounding box center [904, 691] width 19 height 10
click at [1076, 543] on div "Slides 12 / 12 Add" at bounding box center [802, 692] width 786 height 40
click at [895, 543] on div "Add" at bounding box center [904, 691] width 19 height 10
click at [384, 543] on div "Undo" at bounding box center [388, 691] width 25 height 10
click at [378, 543] on div "Undo" at bounding box center [379, 692] width 59 height 24
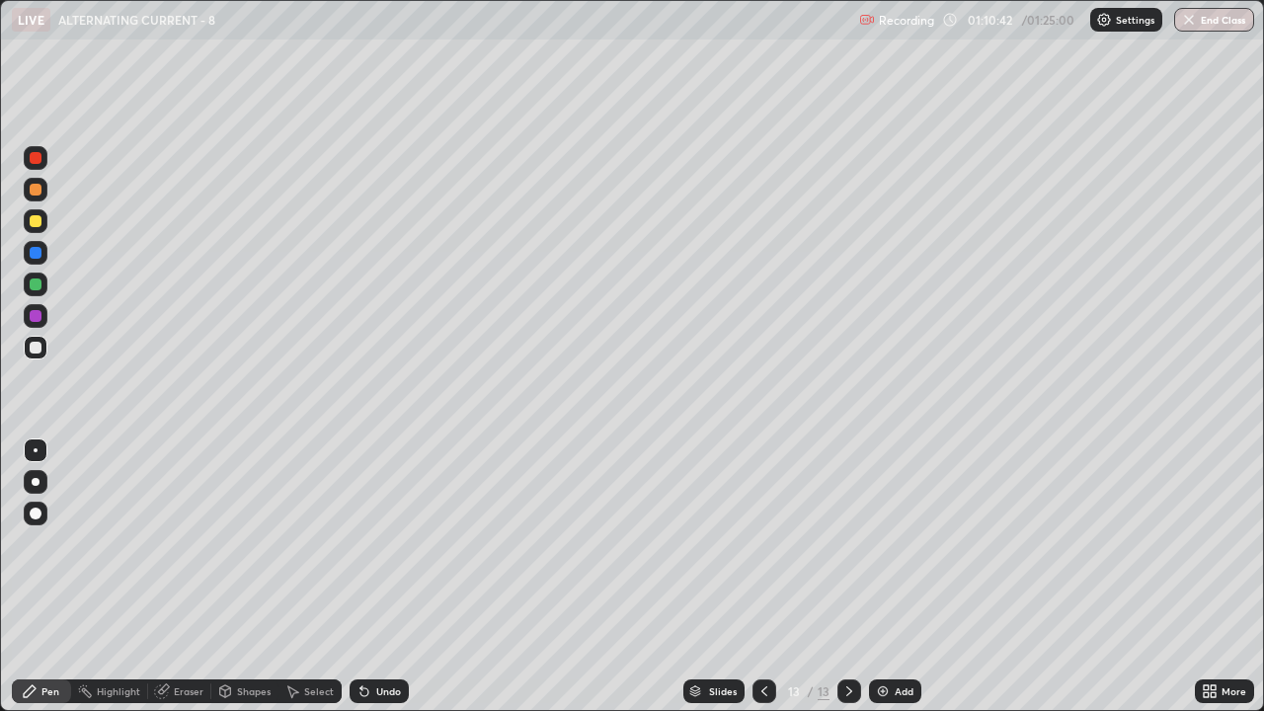
click at [1044, 543] on div "Slides 13 / 13 Add" at bounding box center [802, 692] width 786 height 40
click at [1050, 543] on div "Slides 13 / 13 Add" at bounding box center [802, 692] width 786 height 40
click at [1045, 543] on div "Slides 13 / 13 Add" at bounding box center [802, 692] width 786 height 40
click at [176, 543] on div "Eraser" at bounding box center [179, 692] width 63 height 24
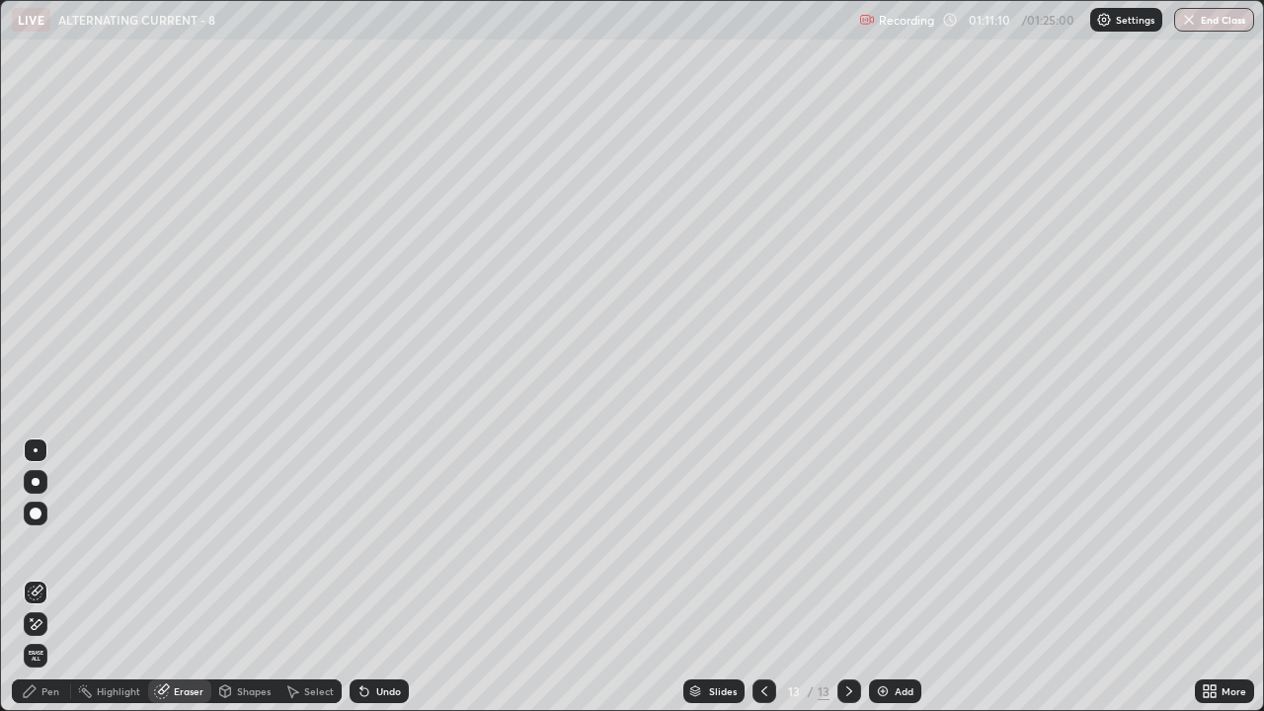
click at [32, 543] on icon at bounding box center [32, 619] width 2 height 2
click at [54, 543] on div "Pen" at bounding box center [50, 691] width 18 height 10
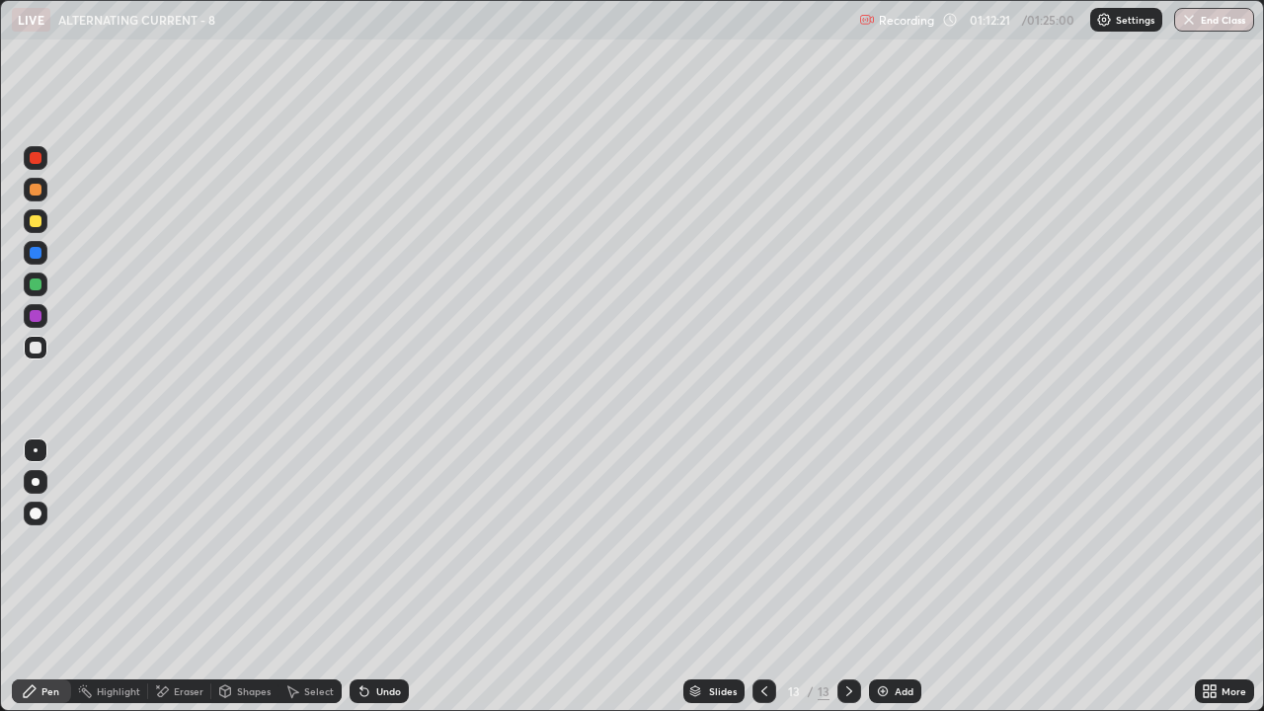
click at [362, 543] on icon at bounding box center [365, 692] width 8 height 8
click at [895, 543] on div "Add" at bounding box center [904, 691] width 19 height 10
click at [1206, 24] on button "End Class" at bounding box center [1215, 20] width 78 height 24
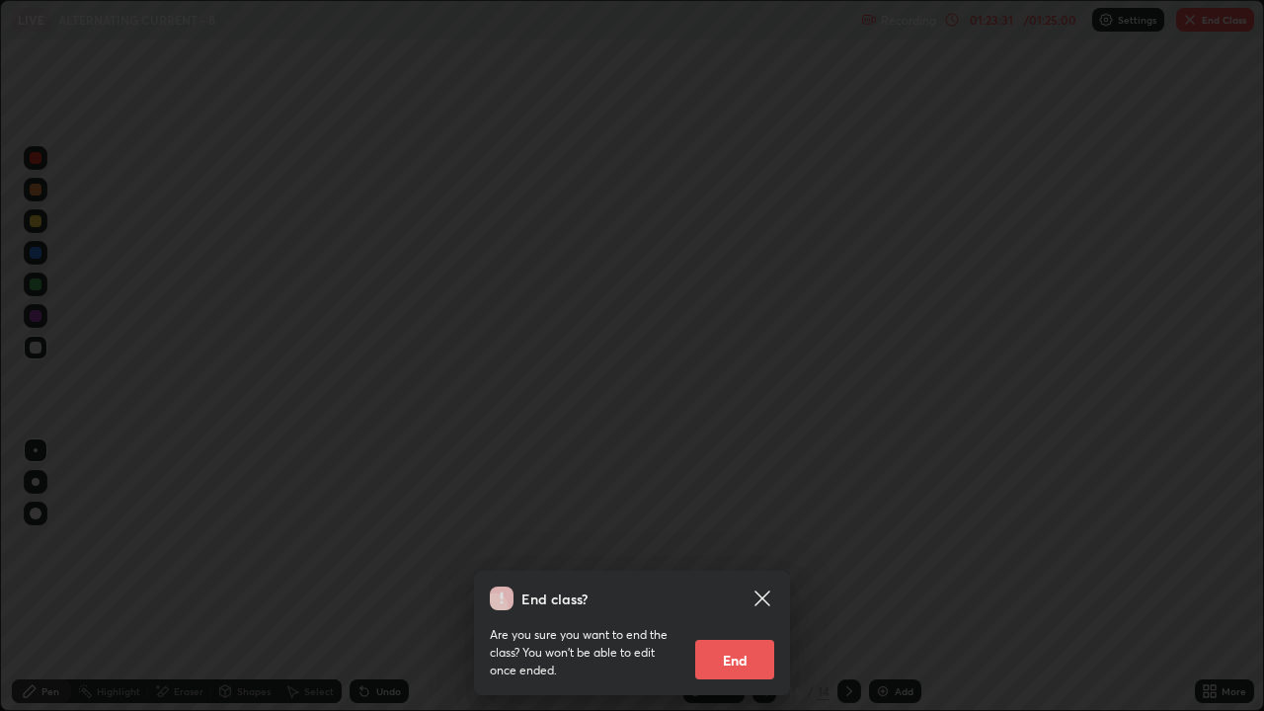
click at [748, 543] on button "End" at bounding box center [734, 660] width 79 height 40
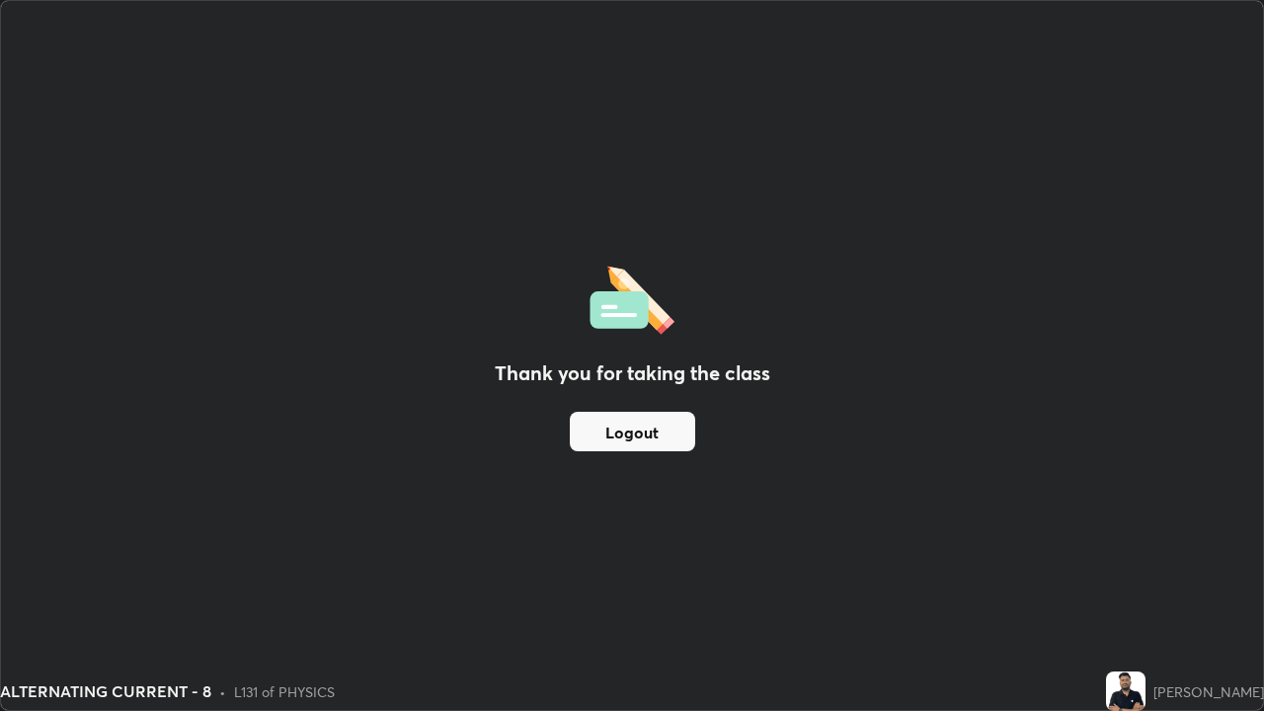
click at [671, 436] on button "Logout" at bounding box center [632, 432] width 125 height 40
click at [664, 441] on button "Logout" at bounding box center [632, 432] width 125 height 40
click at [666, 443] on button "Logout" at bounding box center [632, 432] width 125 height 40
click at [660, 445] on button "Logout" at bounding box center [632, 432] width 125 height 40
click at [653, 448] on button "Logout" at bounding box center [632, 432] width 125 height 40
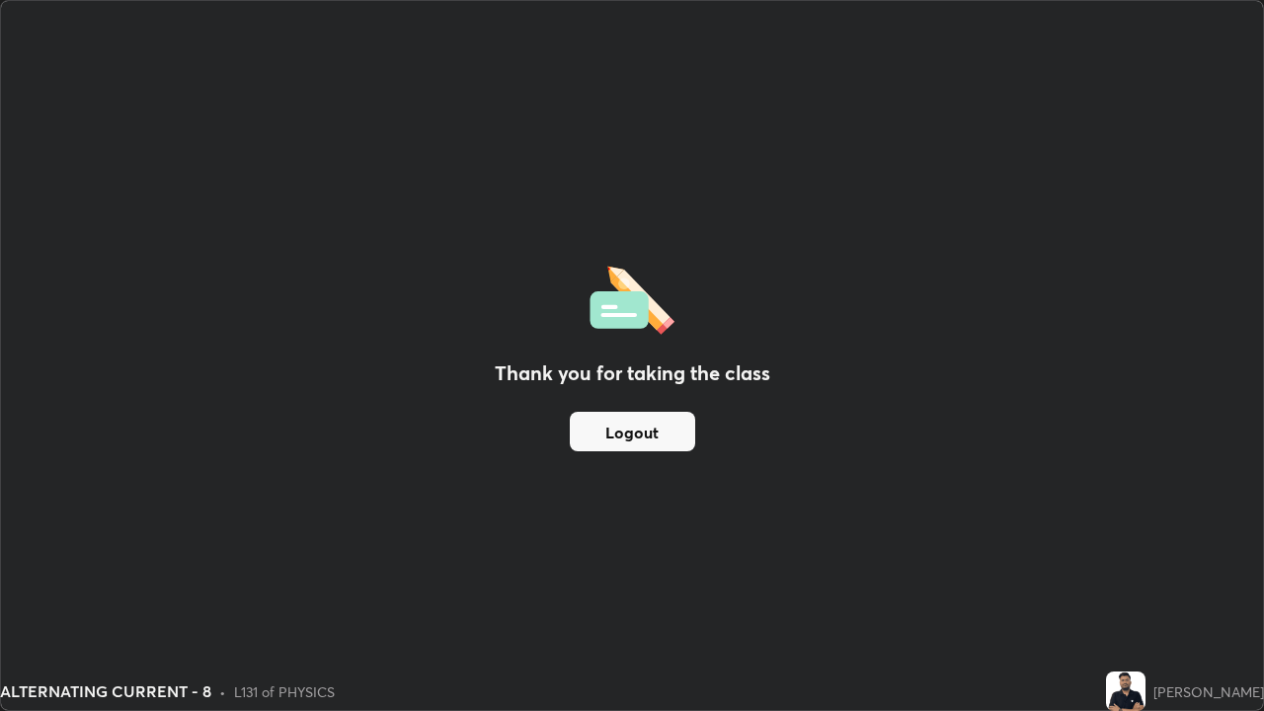
click at [679, 438] on button "Logout" at bounding box center [632, 432] width 125 height 40
click at [679, 433] on button "Logout" at bounding box center [632, 432] width 125 height 40
click at [681, 437] on button "Logout" at bounding box center [632, 432] width 125 height 40
click at [683, 444] on button "Logout" at bounding box center [632, 432] width 125 height 40
click at [678, 443] on button "Logout" at bounding box center [632, 432] width 125 height 40
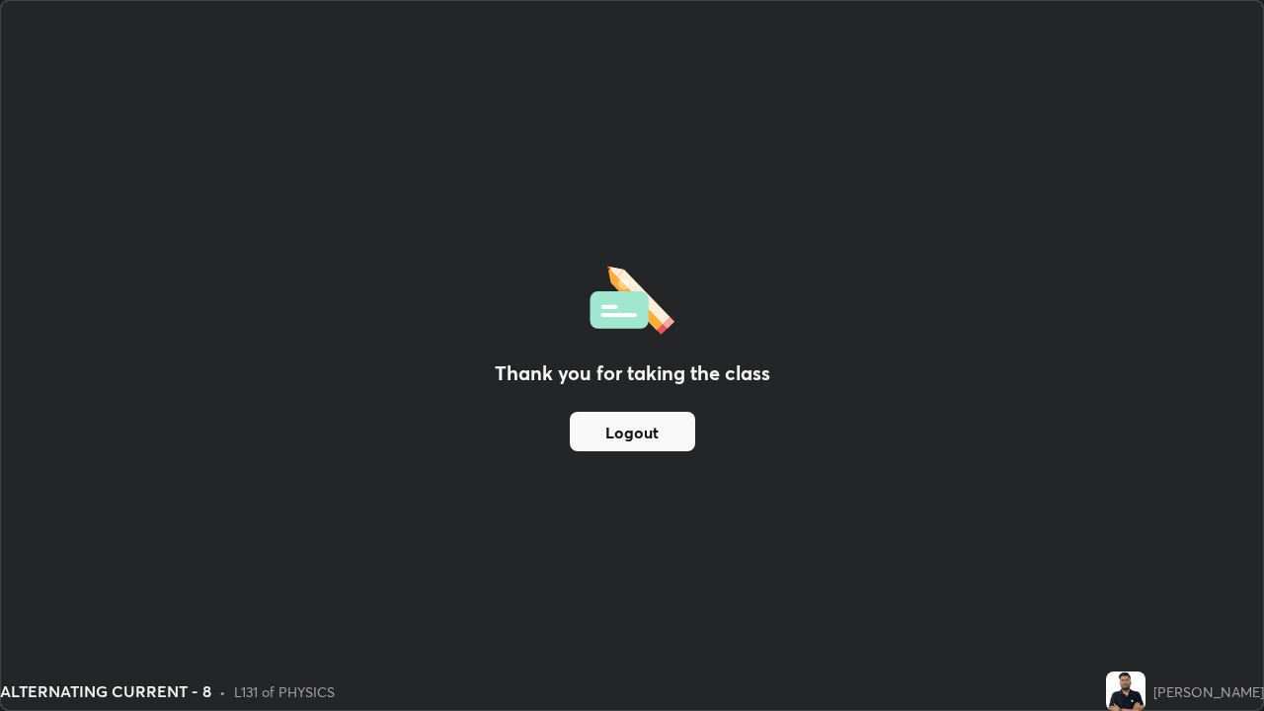
click at [670, 446] on button "Logout" at bounding box center [632, 432] width 125 height 40
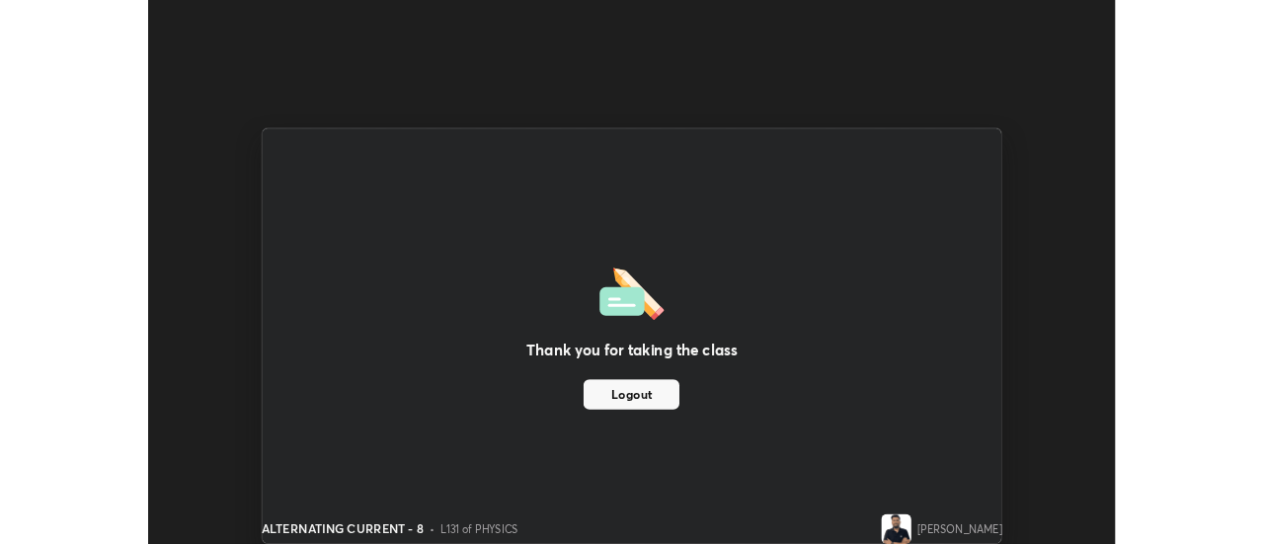
scroll to position [98227, 97507]
